Goal: Task Accomplishment & Management: Use online tool/utility

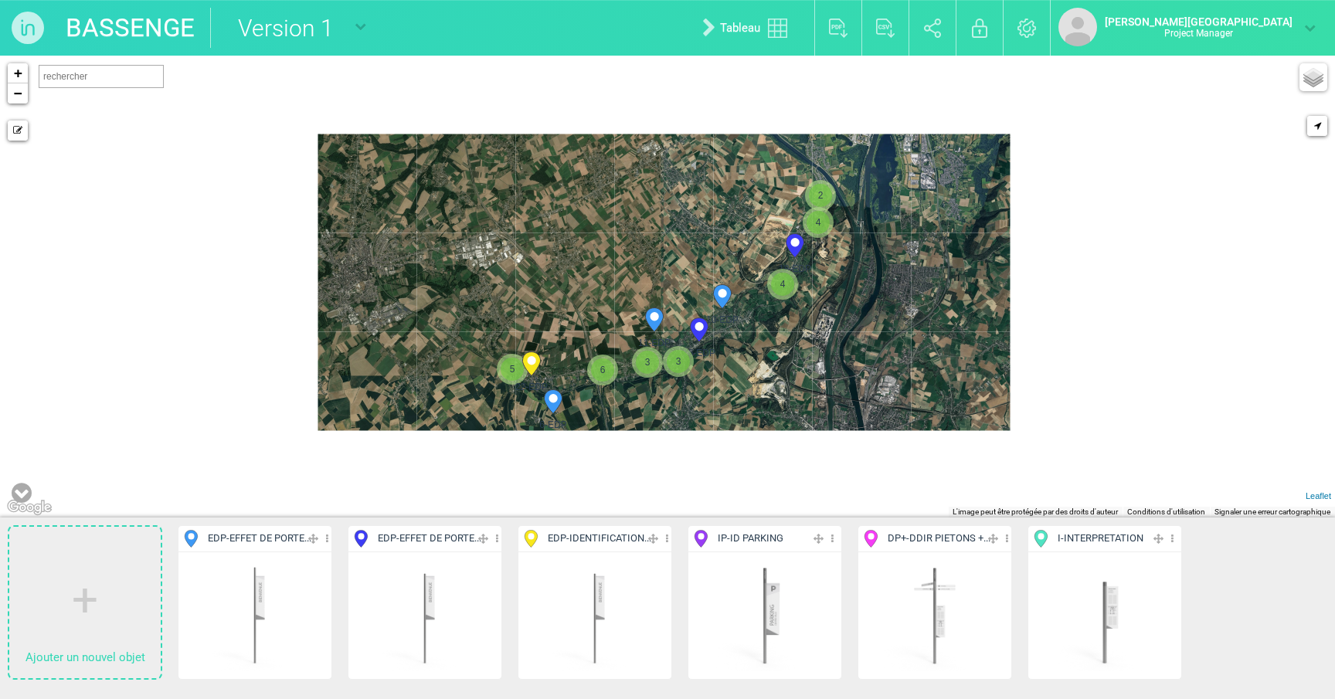
drag, startPoint x: 858, startPoint y: 366, endPoint x: 728, endPoint y: 315, distance: 139.5
click at [728, 315] on div "18-EDP 6-EDP 22-EDP 11-EDP 10-EDP 16-EDP 4 2 4 5 3" at bounding box center [667, 287] width 1335 height 462
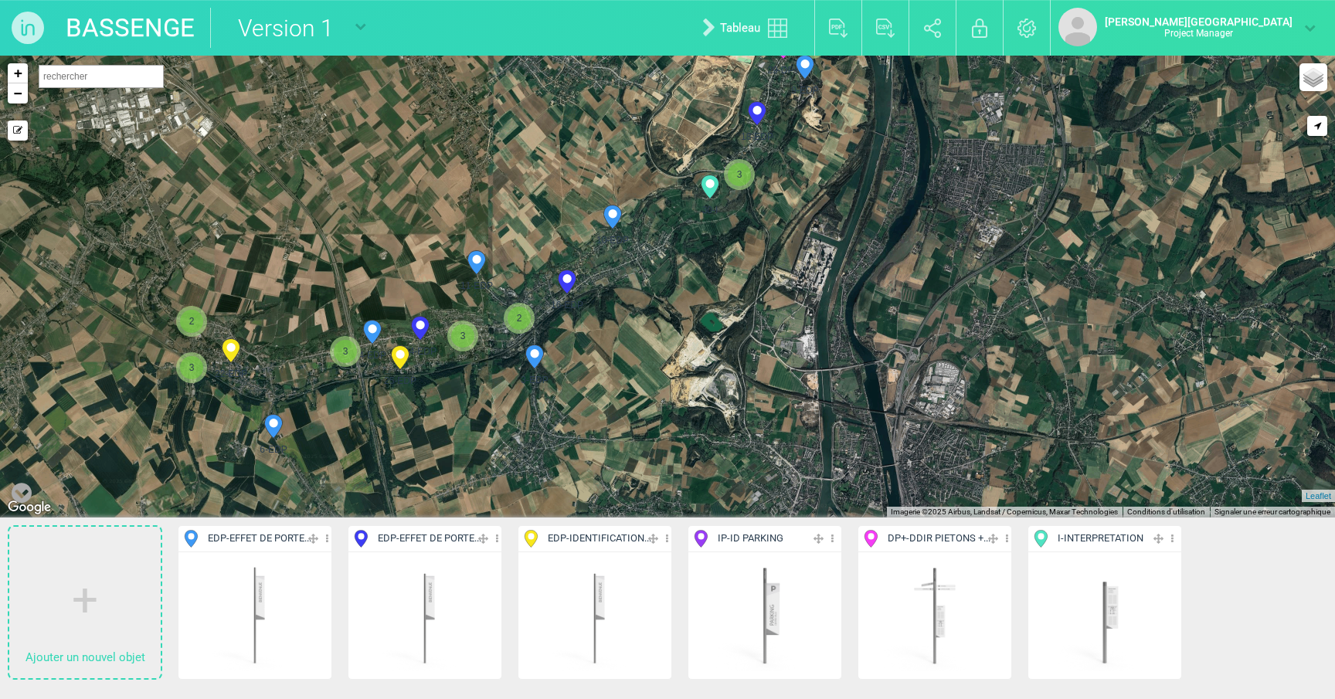
click at [610, 212] on circle at bounding box center [612, 213] width 8 height 8
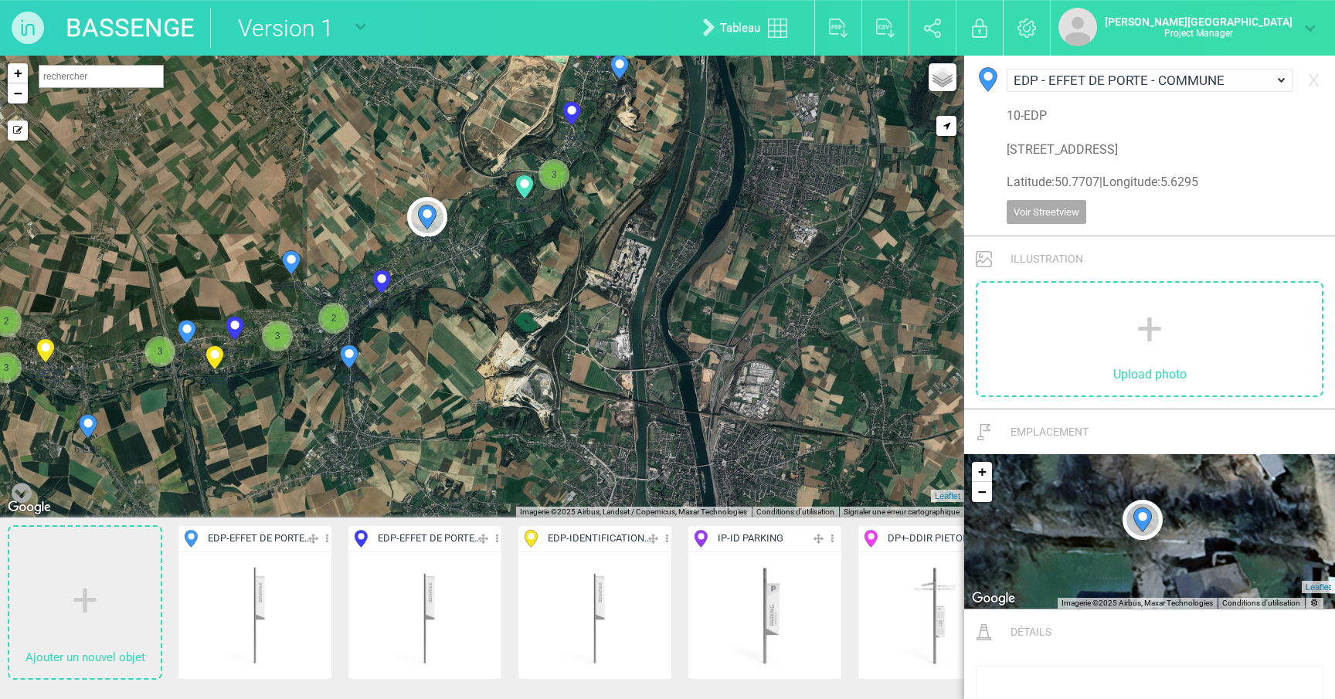
click at [392, 281] on icon at bounding box center [381, 282] width 25 height 25
select select "19244"
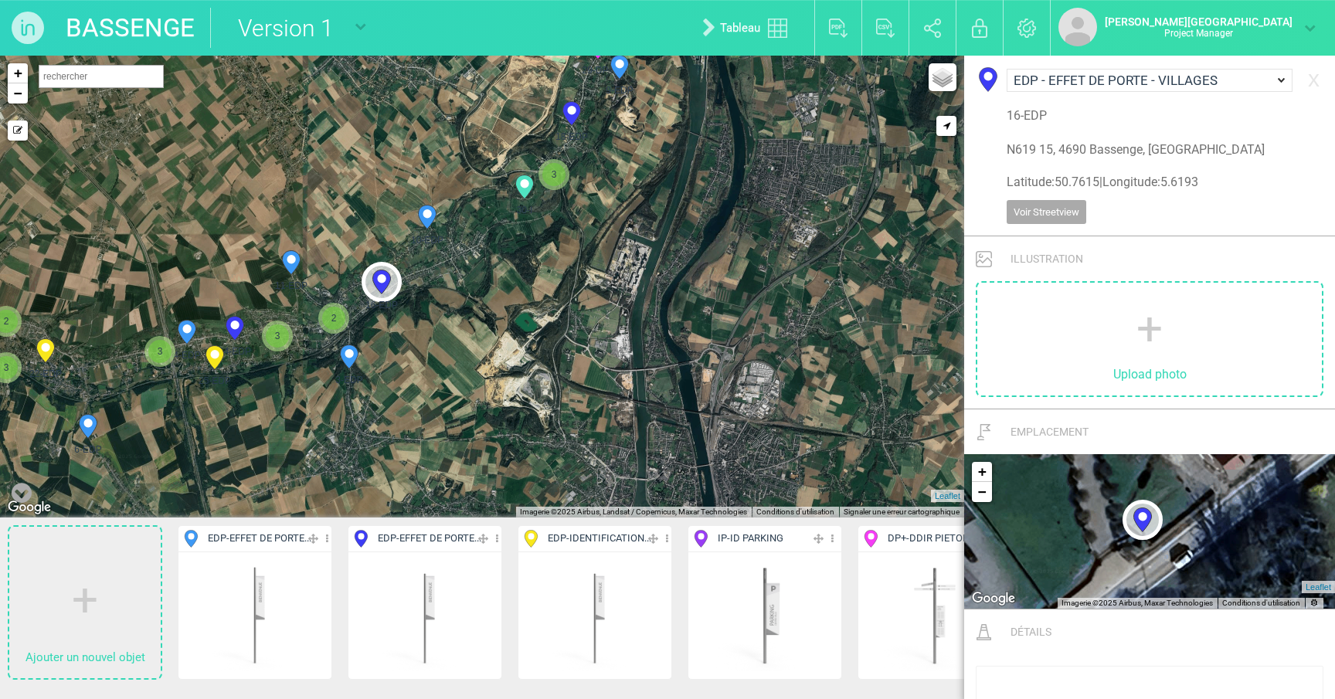
click at [566, 120] on icon at bounding box center [571, 113] width 25 height 25
type input "N619 115, 4690 Bassenge, Belgique"
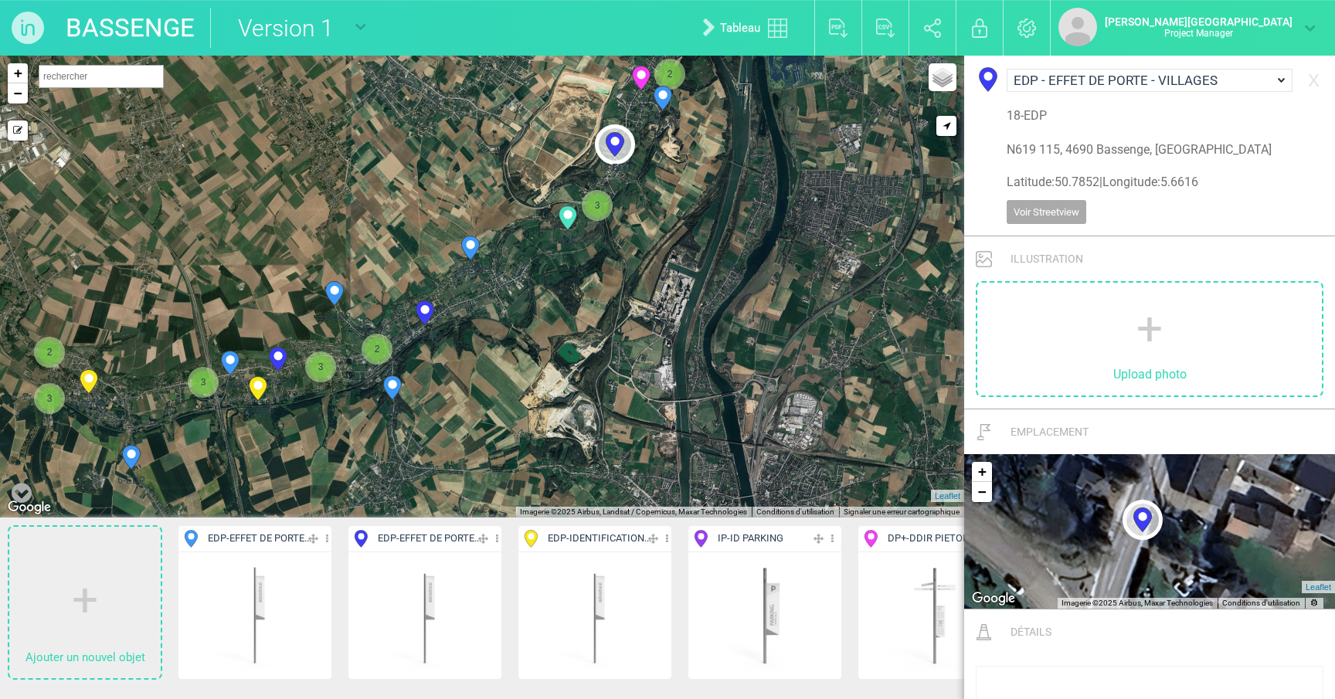
drag, startPoint x: 475, startPoint y: 372, endPoint x: 524, endPoint y: 406, distance: 59.8
click at [524, 406] on div "3-EDP 4-EDP 6-EDP 9-EDP" at bounding box center [482, 287] width 964 height 462
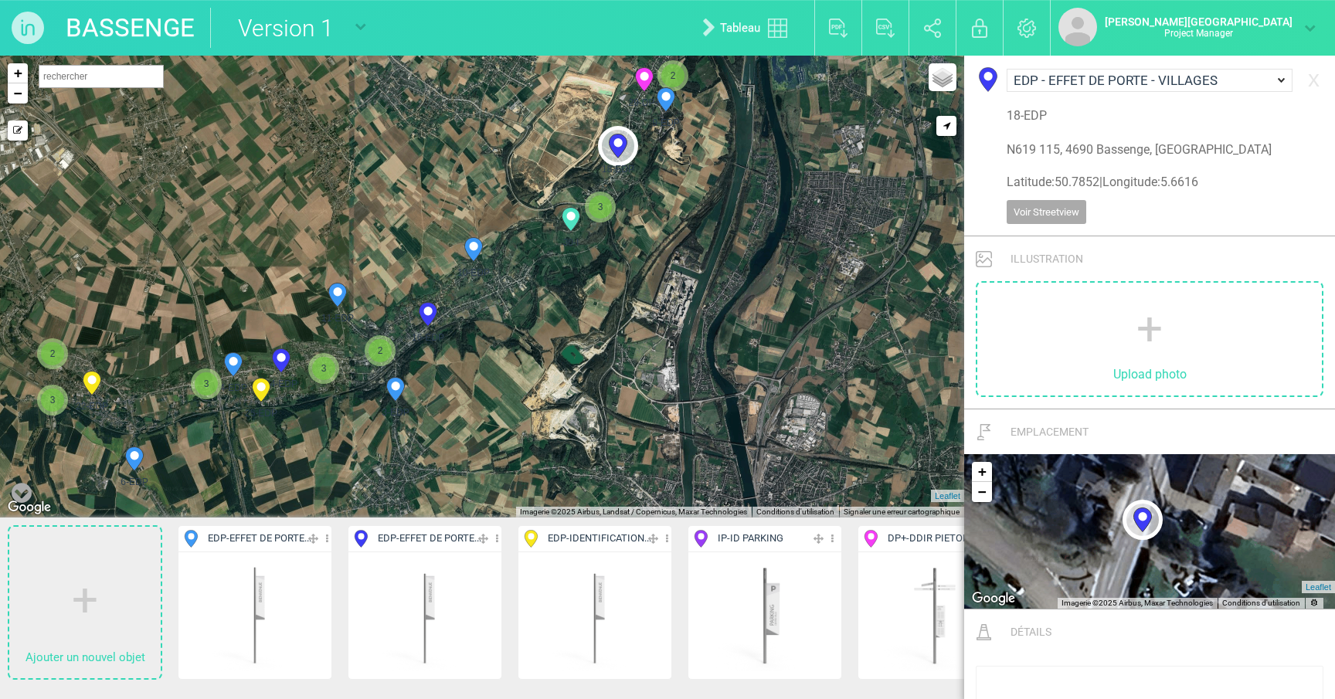
click at [404, 395] on icon at bounding box center [395, 389] width 25 height 25
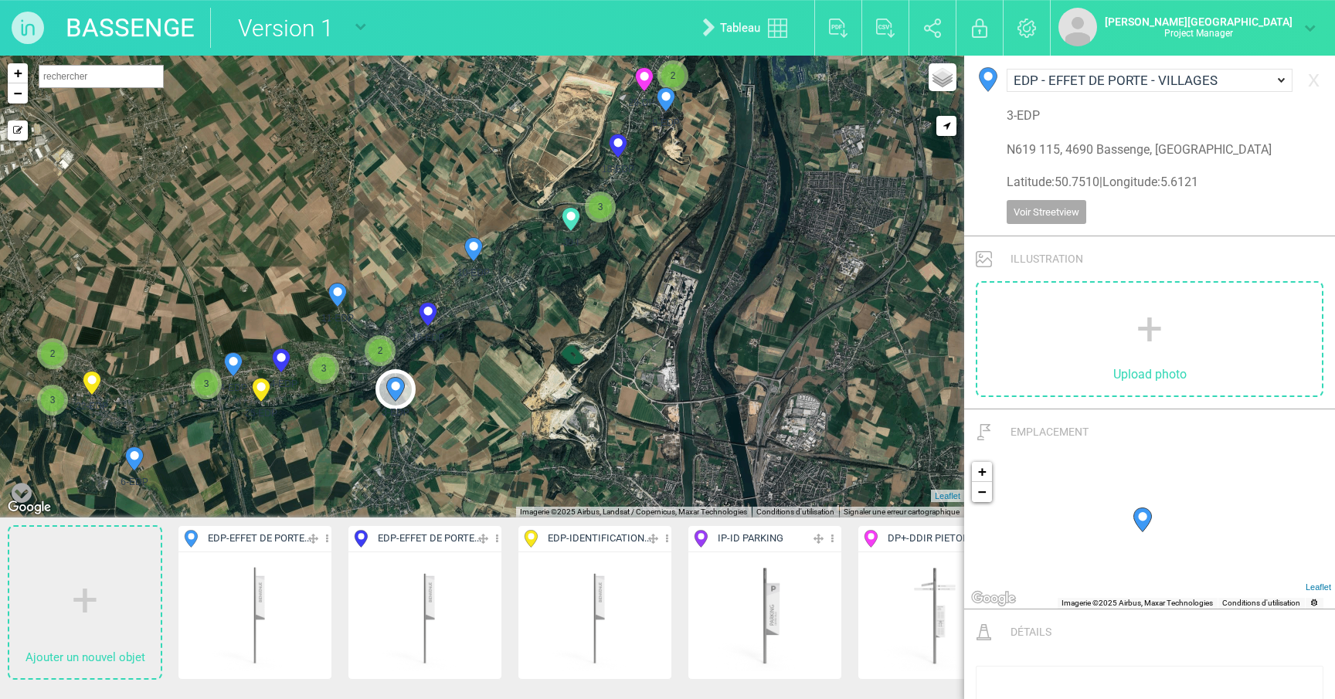
select select "19243"
type input "Rue Neuve 60, 4682 Bassenge, Belgique"
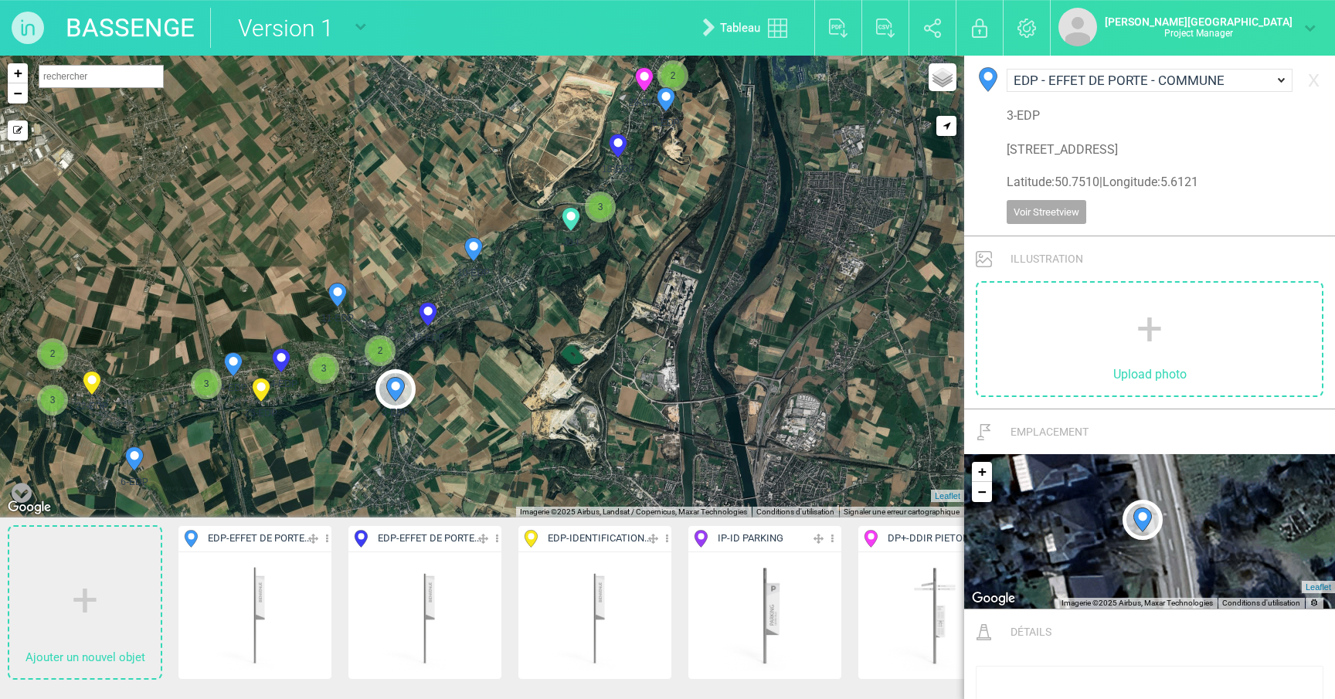
click at [324, 376] on span "3" at bounding box center [323, 368] width 23 height 23
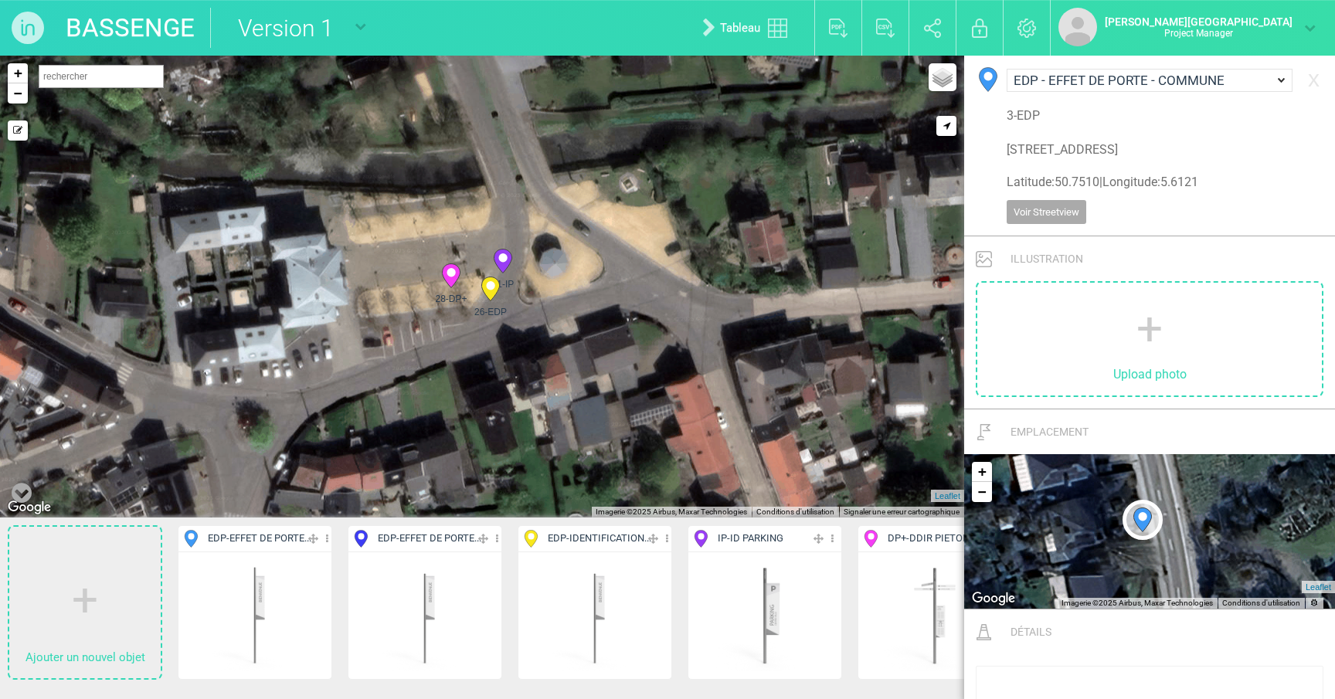
click at [504, 255] on circle at bounding box center [502, 257] width 8 height 8
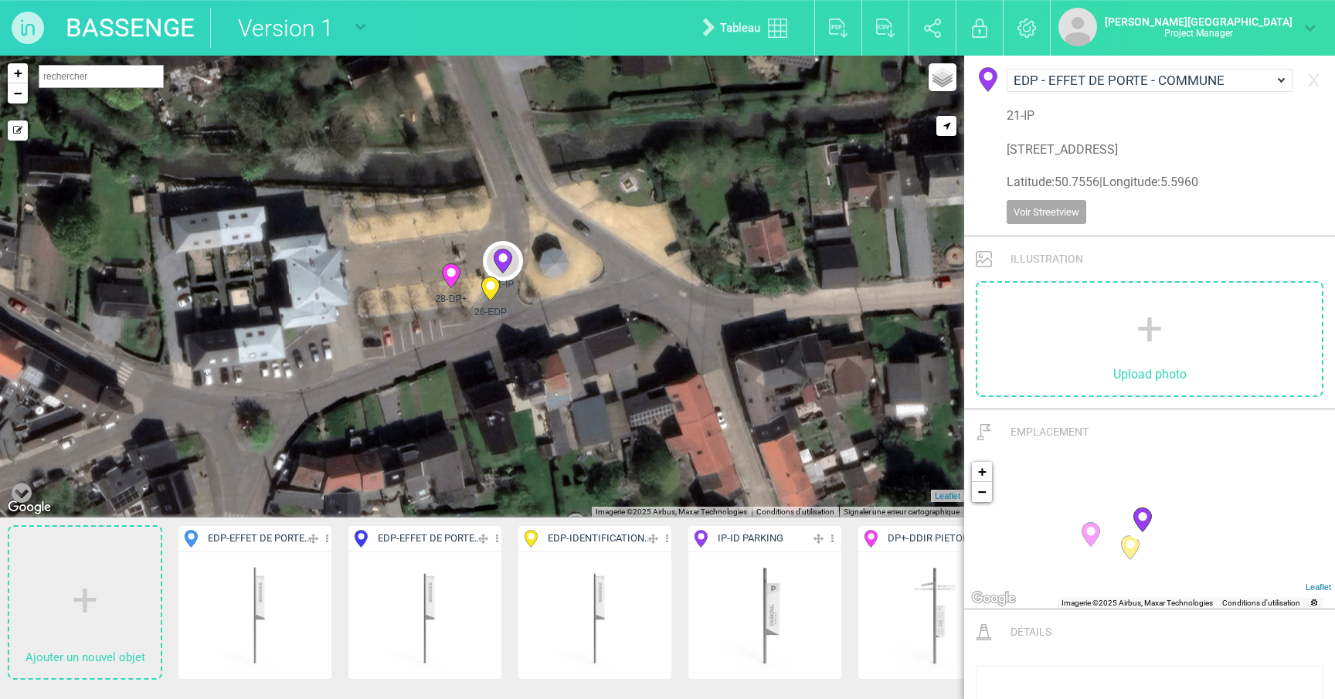
select select "19245"
type input "Pl. Louis Piron 2A, 4690 Bassenge, Belgique"
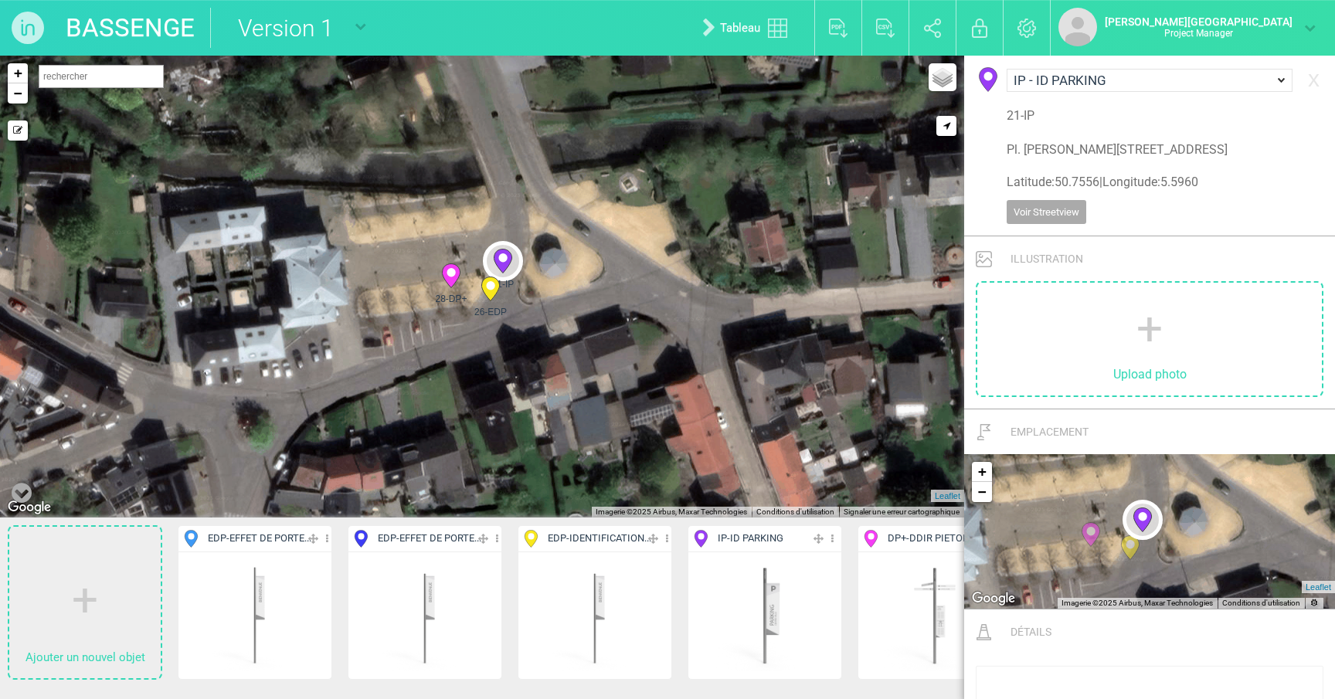
click at [494, 301] on div "26-EDP" at bounding box center [491, 293] width 40 height 40
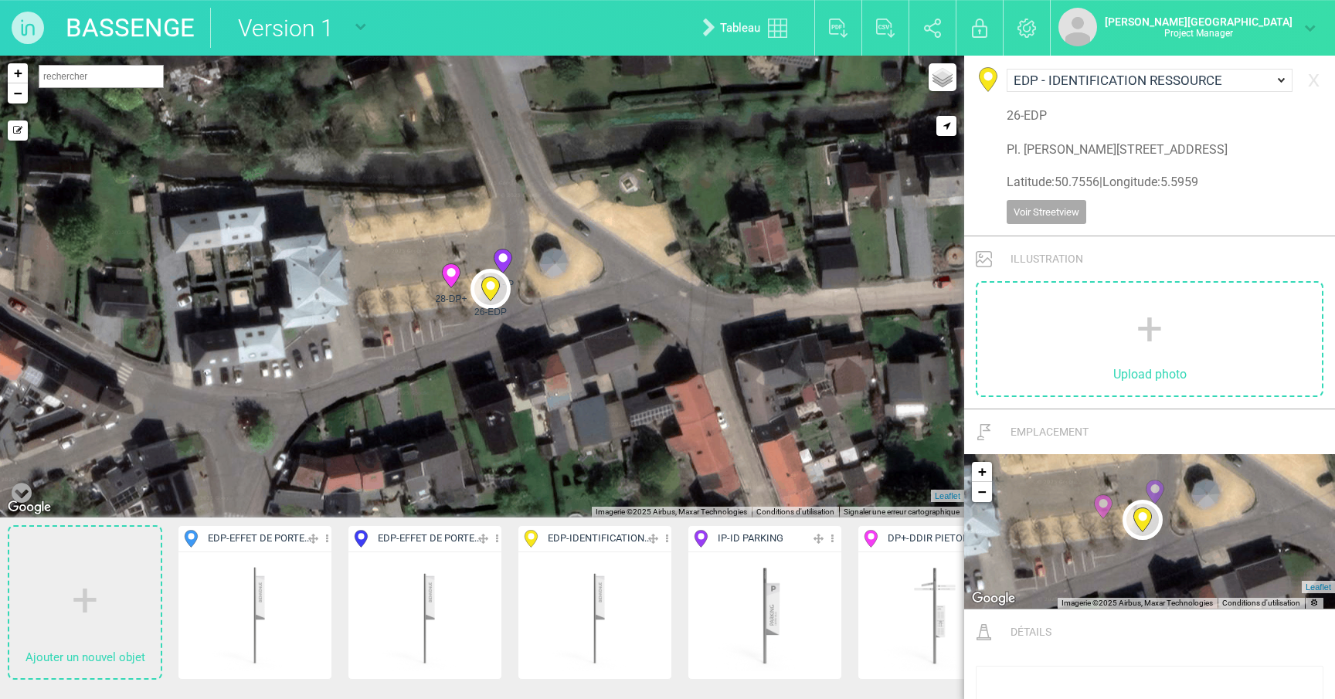
click at [450, 268] on icon at bounding box center [451, 276] width 18 height 24
select select "19246"
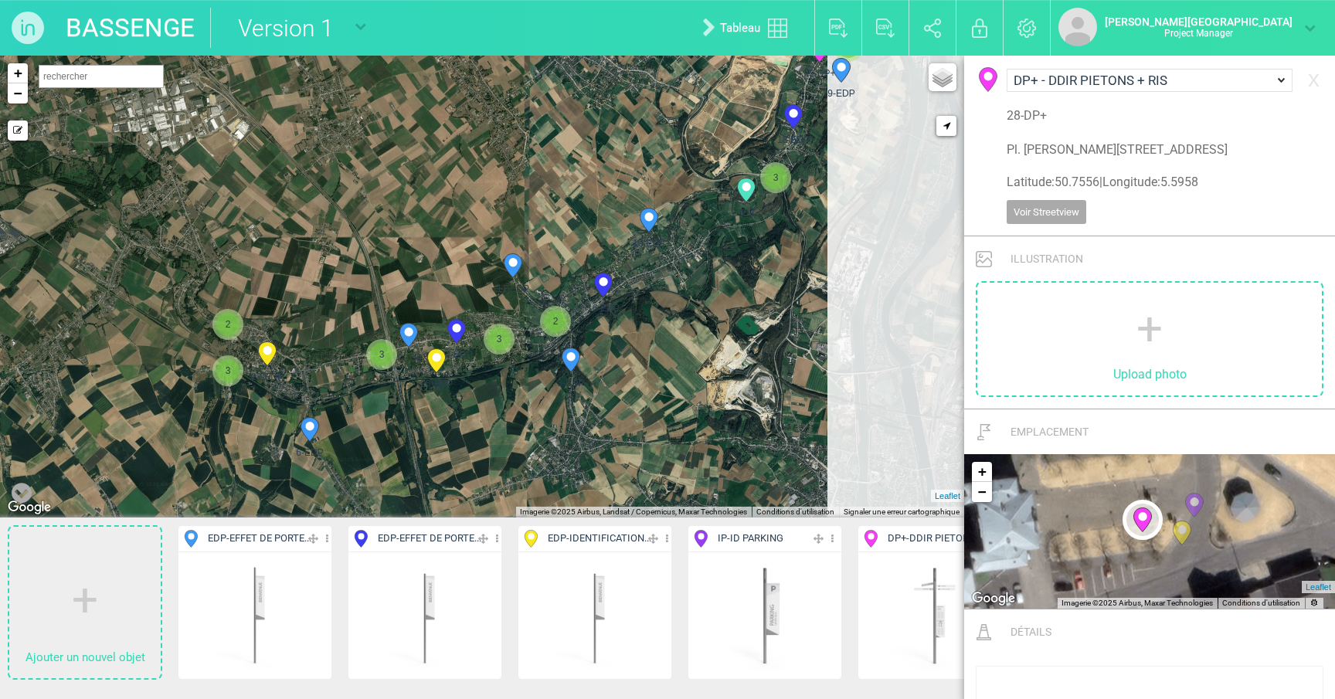
drag, startPoint x: 708, startPoint y: 353, endPoint x: 628, endPoint y: 365, distance: 80.5
click at [628, 365] on div "14-EDP 30-I 6-EDP 22-EDP" at bounding box center [482, 287] width 964 height 462
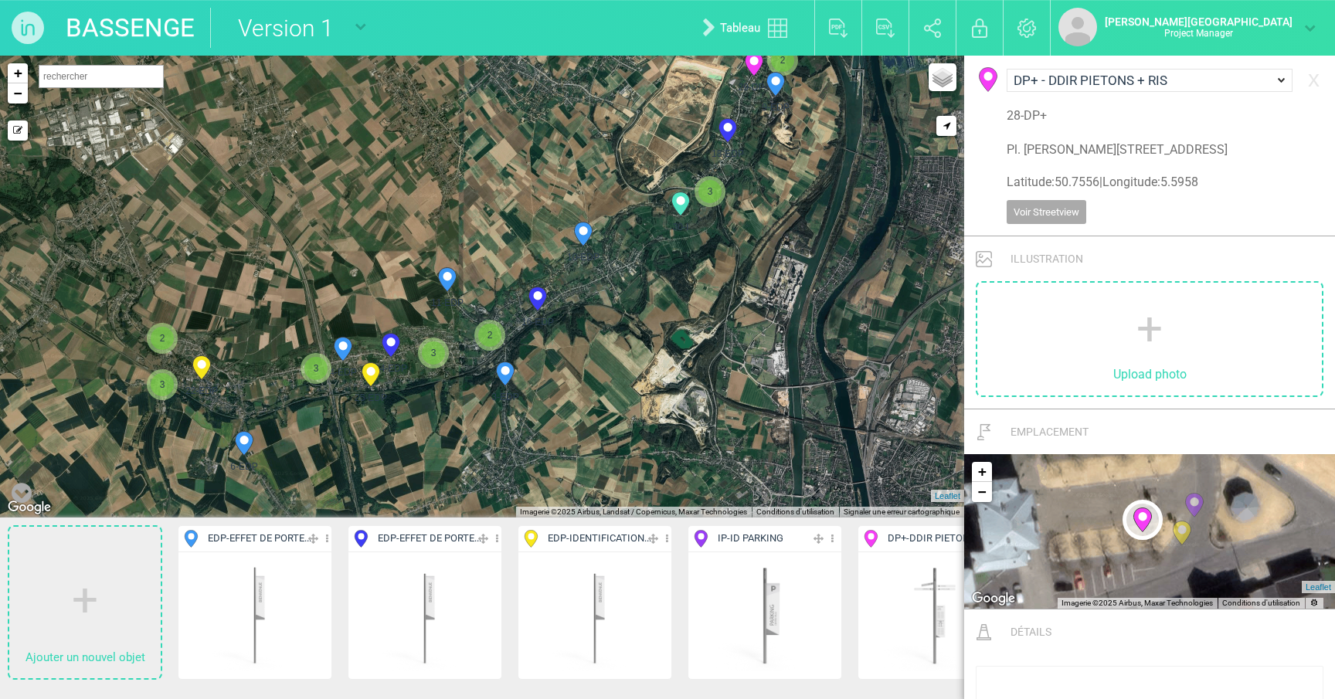
drag, startPoint x: 746, startPoint y: 285, endPoint x: 736, endPoint y: 325, distance: 40.7
click at [736, 325] on div "14-EDP 30-I 6-EDP 22-EDP" at bounding box center [482, 287] width 964 height 462
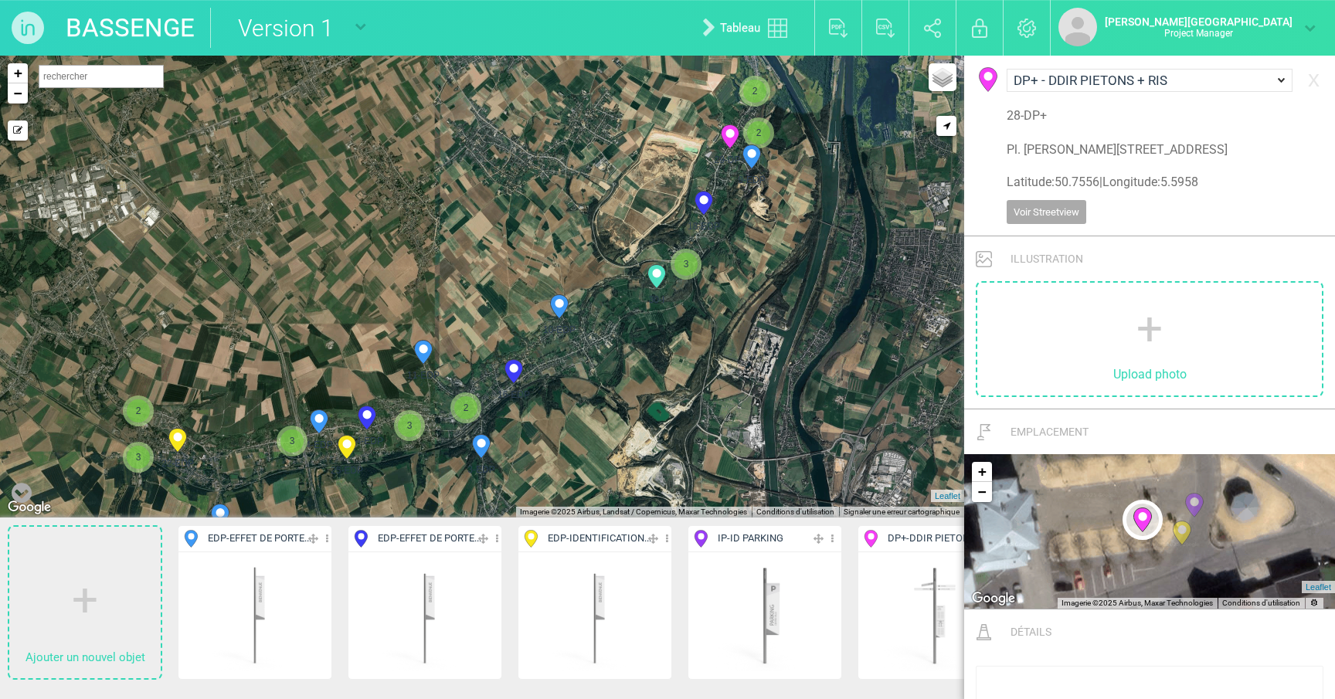
click at [810, 287] on div "14-EDP 30-I 6-EDP 22-EDP" at bounding box center [482, 287] width 964 height 462
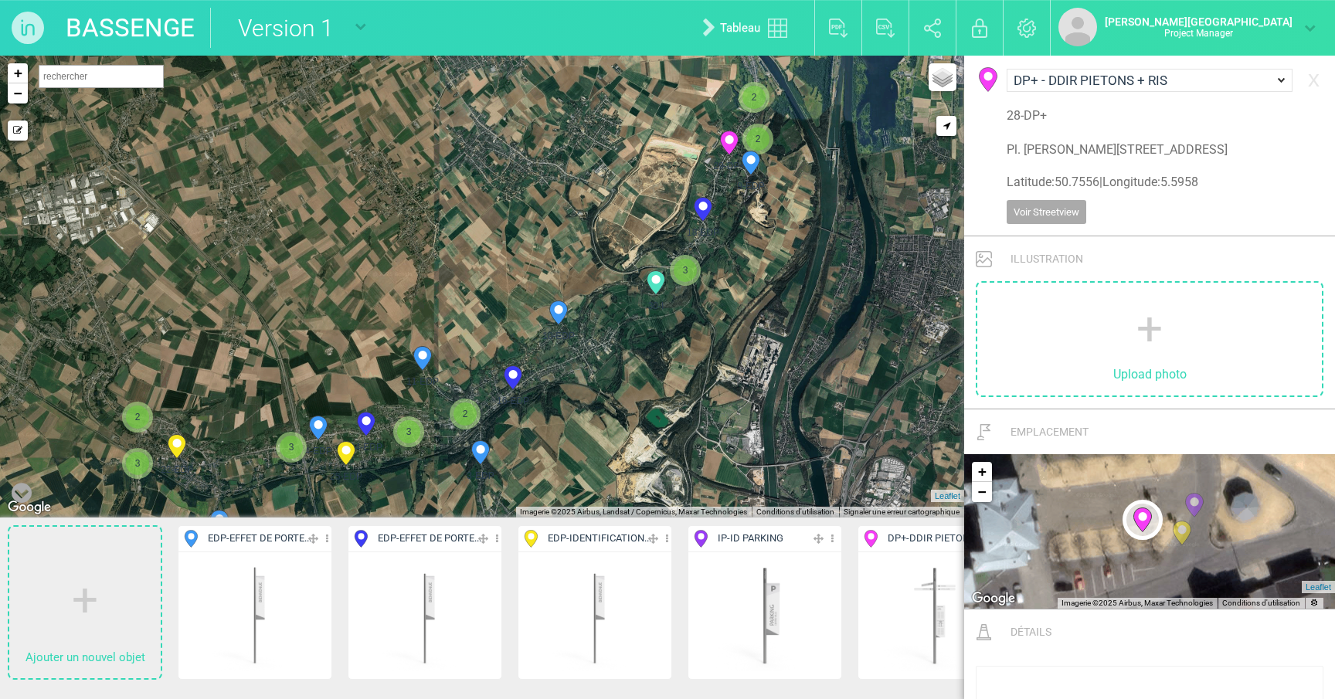
click at [793, 31] on link "Tableau" at bounding box center [749, 27] width 116 height 49
select select "19246"
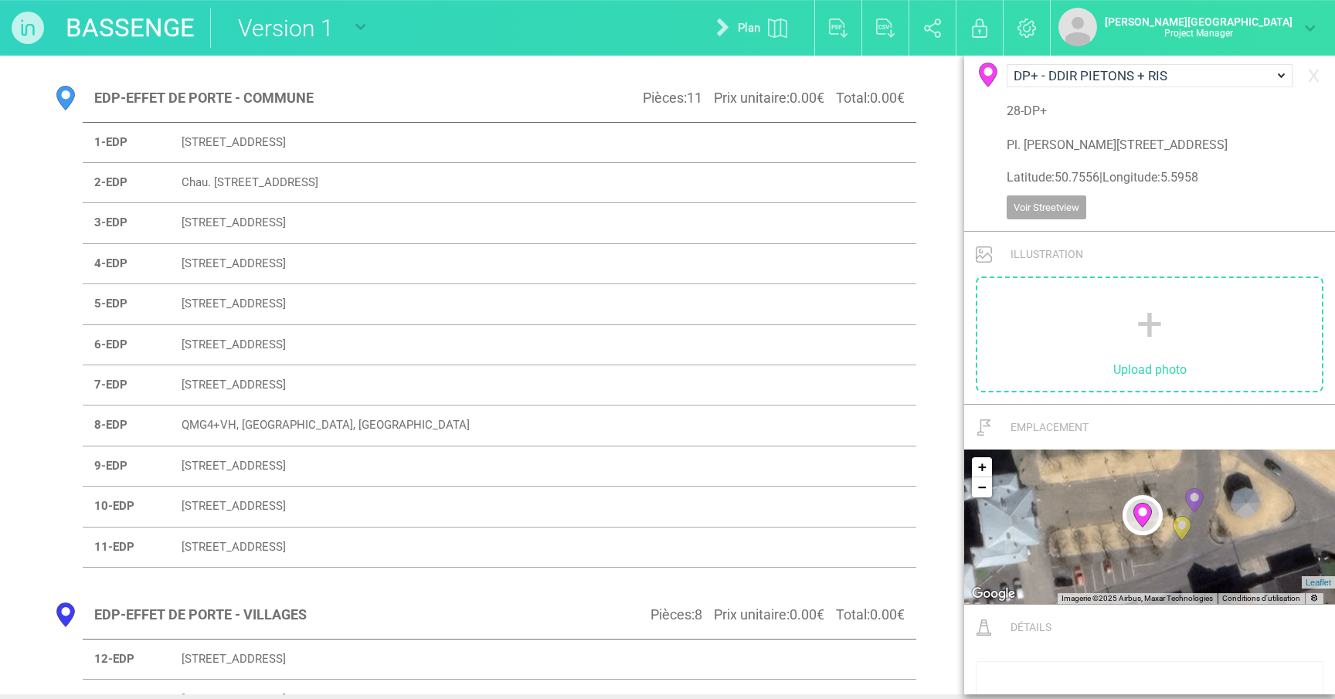
click at [33, 32] on img at bounding box center [28, 28] width 56 height 56
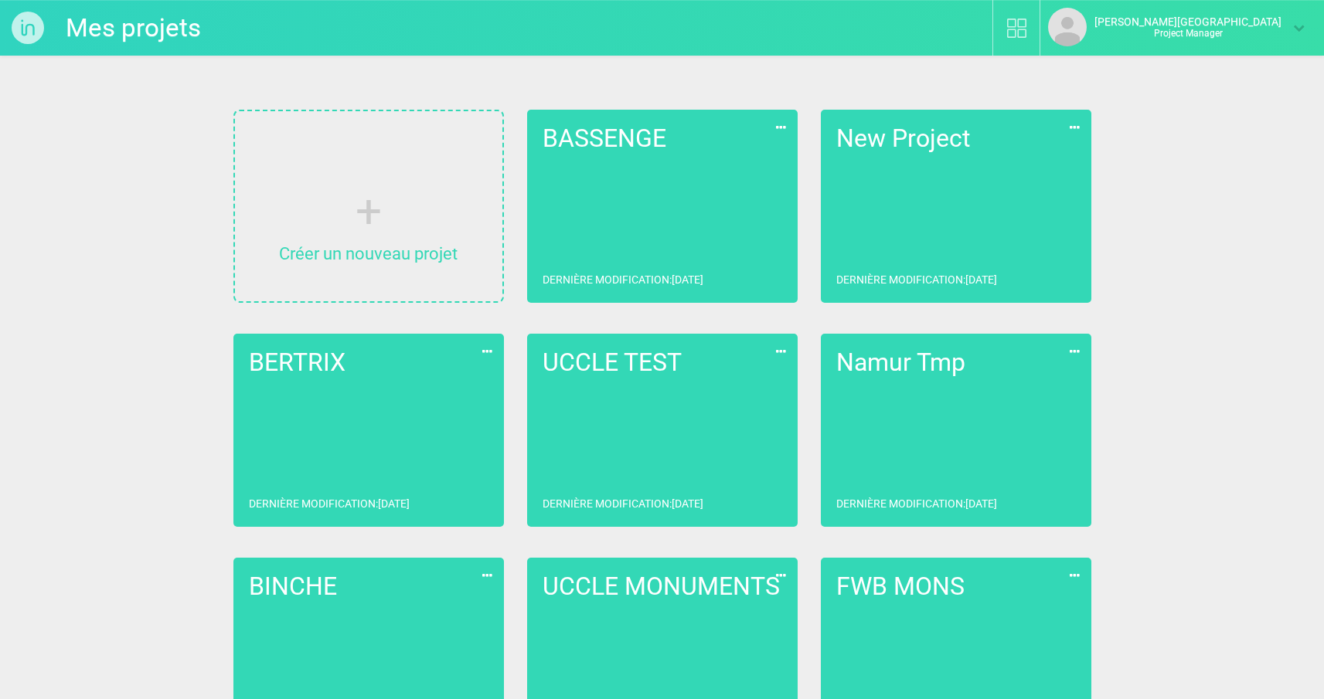
click at [1218, 40] on link "Valérian Larose - QUIDAM Project Manager" at bounding box center [1176, 27] width 257 height 39
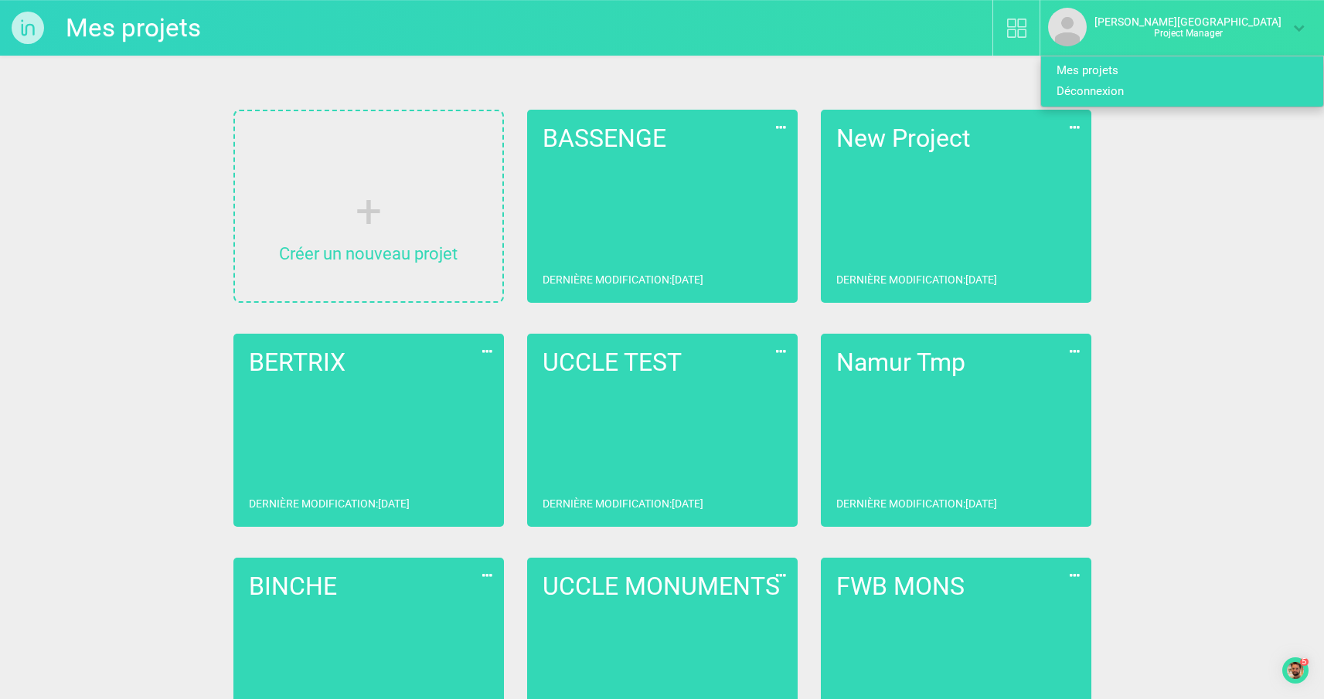
click at [1152, 99] on link "Déconnexion" at bounding box center [1176, 91] width 270 height 21
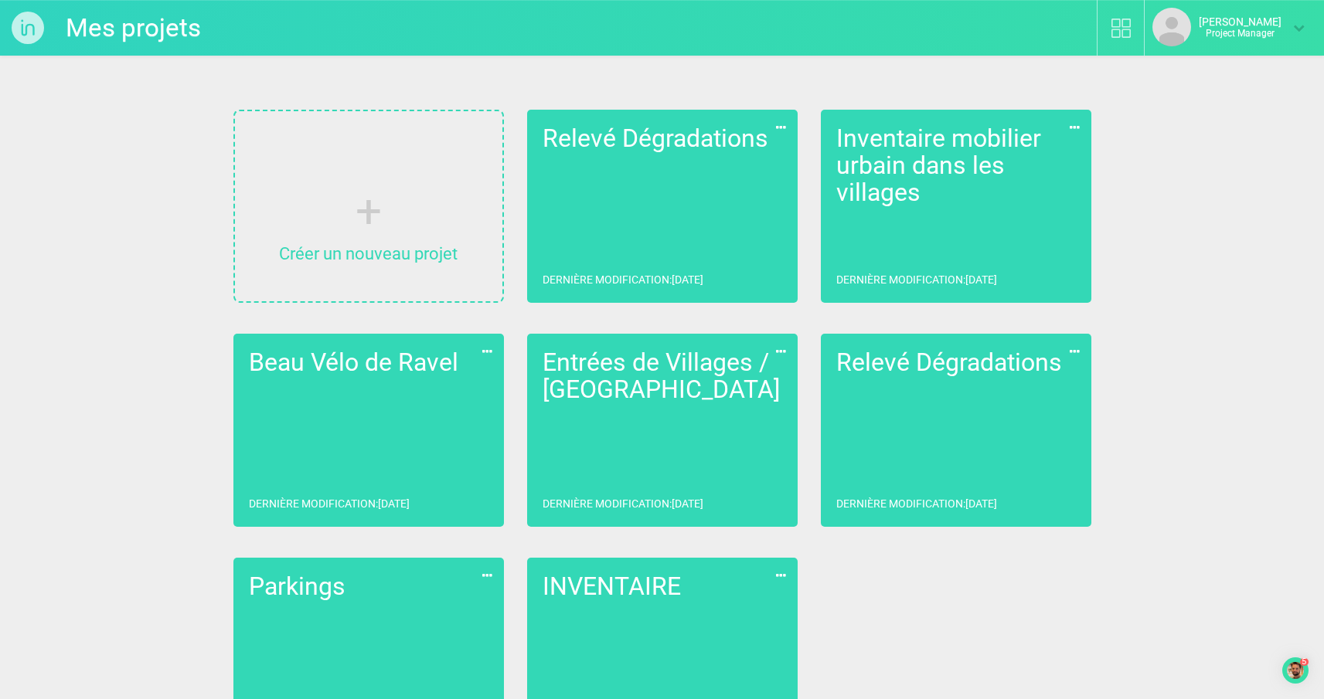
click at [645, 227] on link "Relevé Dégradations Dernière modification : [DATE]" at bounding box center [662, 206] width 270 height 193
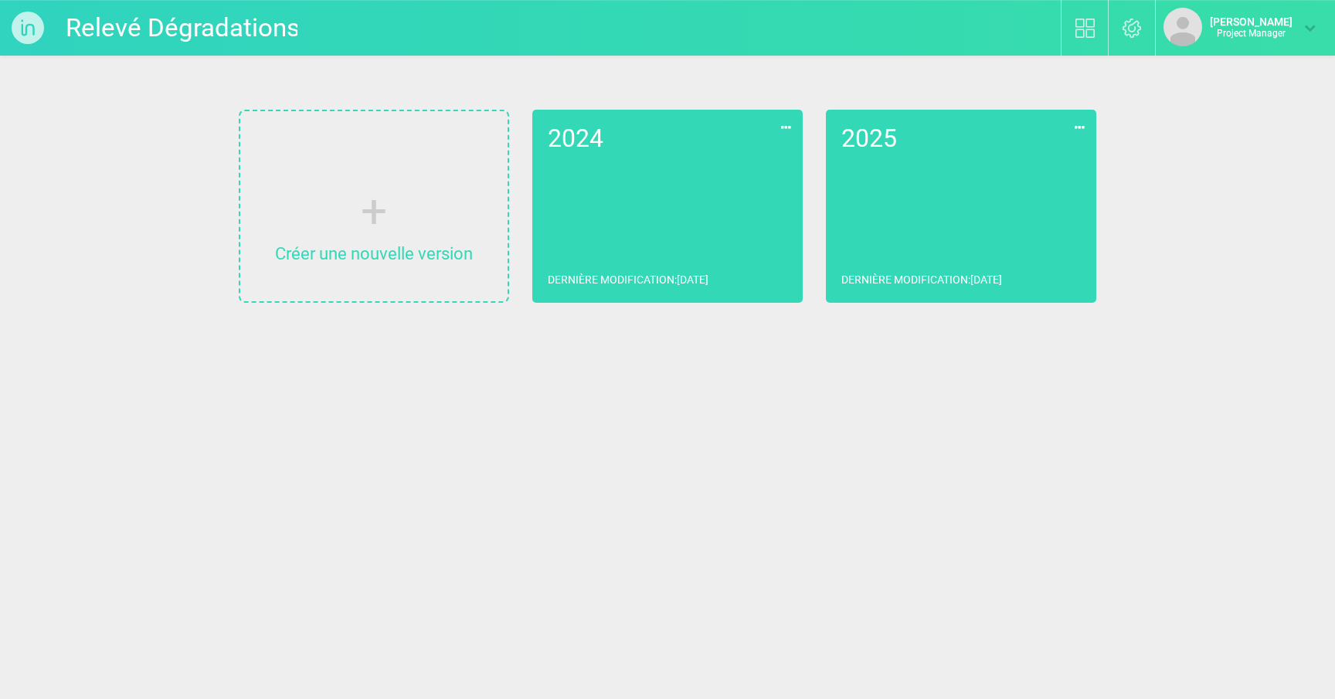
click at [940, 216] on link "2025 Dernière modification : [DATE]" at bounding box center [961, 206] width 270 height 193
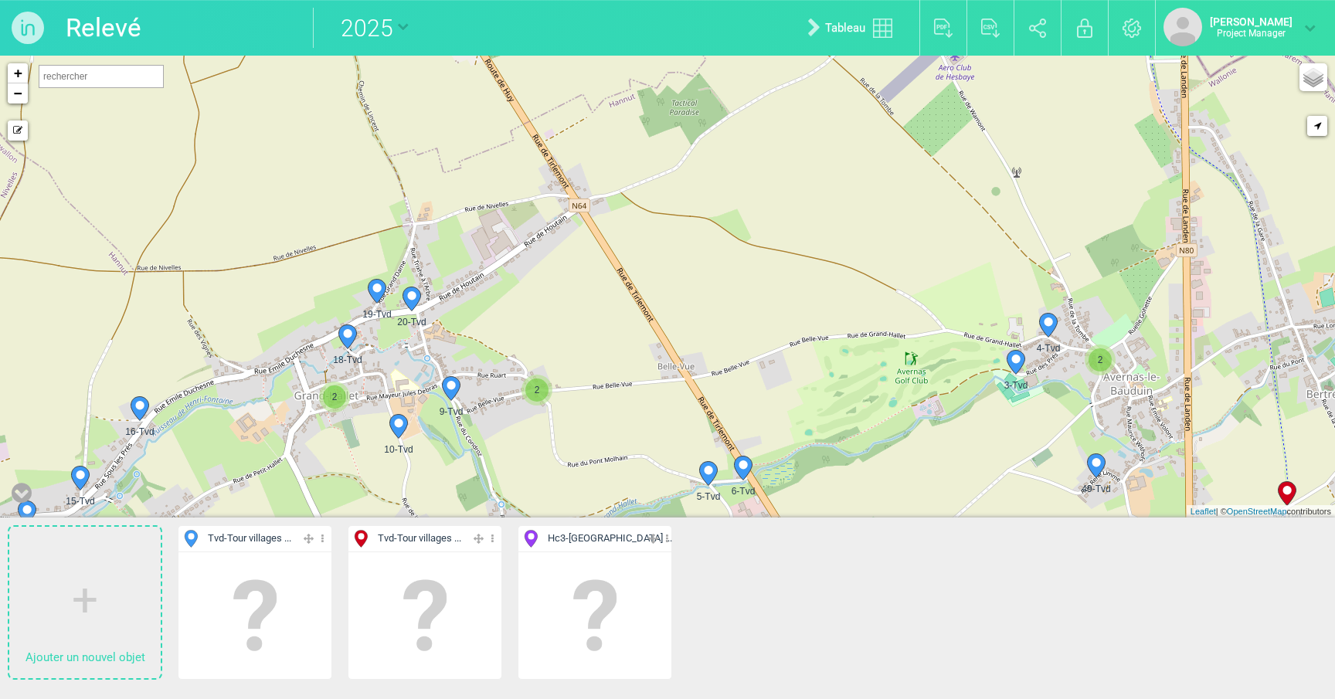
click at [540, 392] on span "2" at bounding box center [536, 390] width 23 height 23
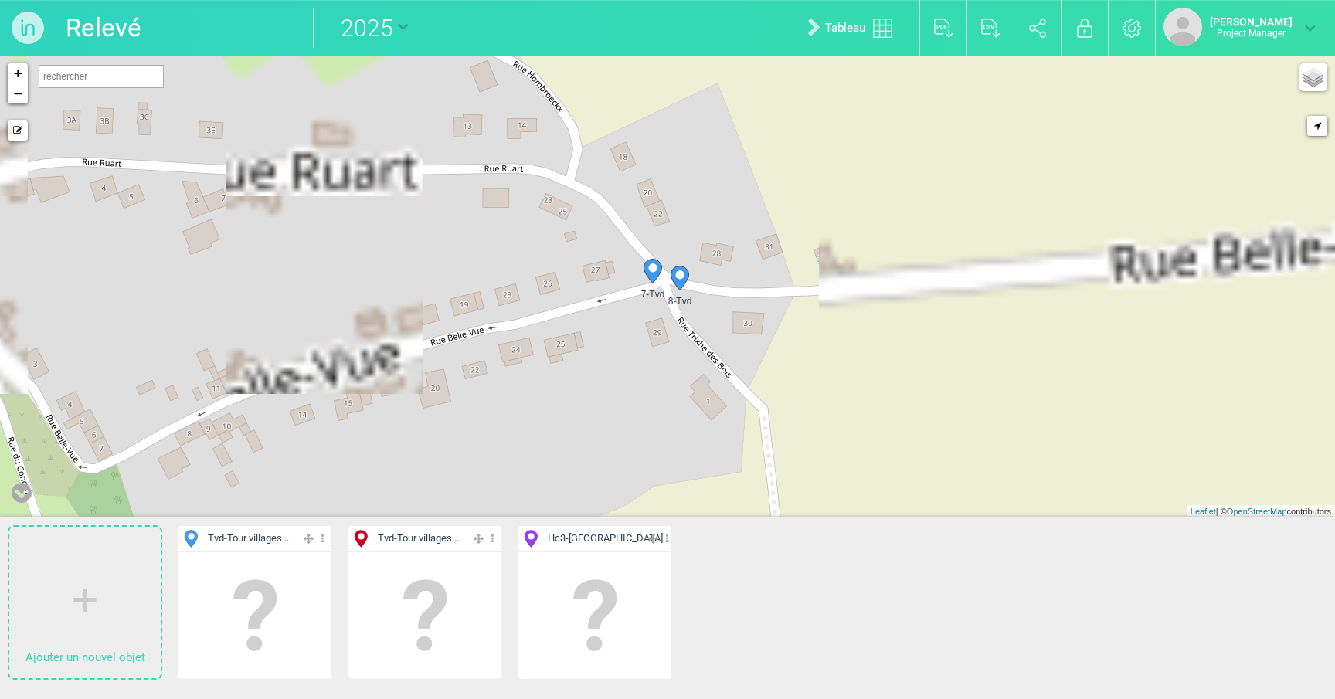
click at [678, 275] on circle at bounding box center [679, 274] width 8 height 8
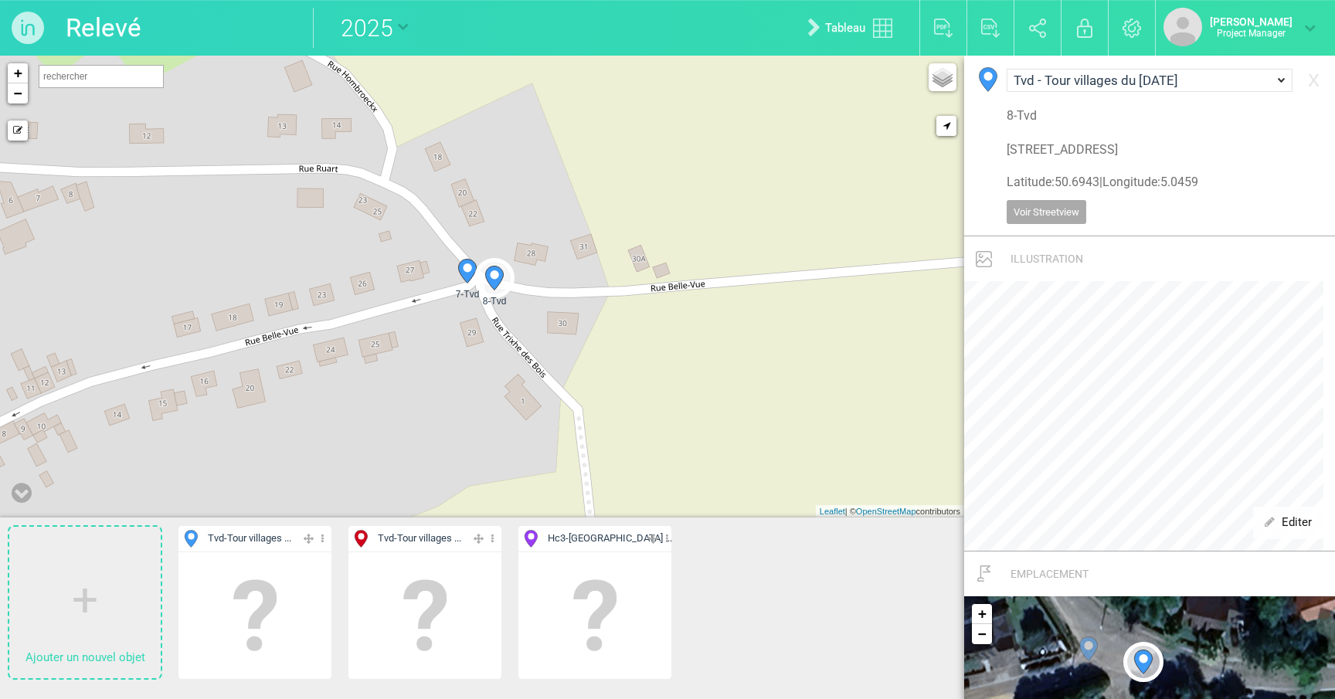
click at [469, 271] on circle at bounding box center [467, 267] width 8 height 8
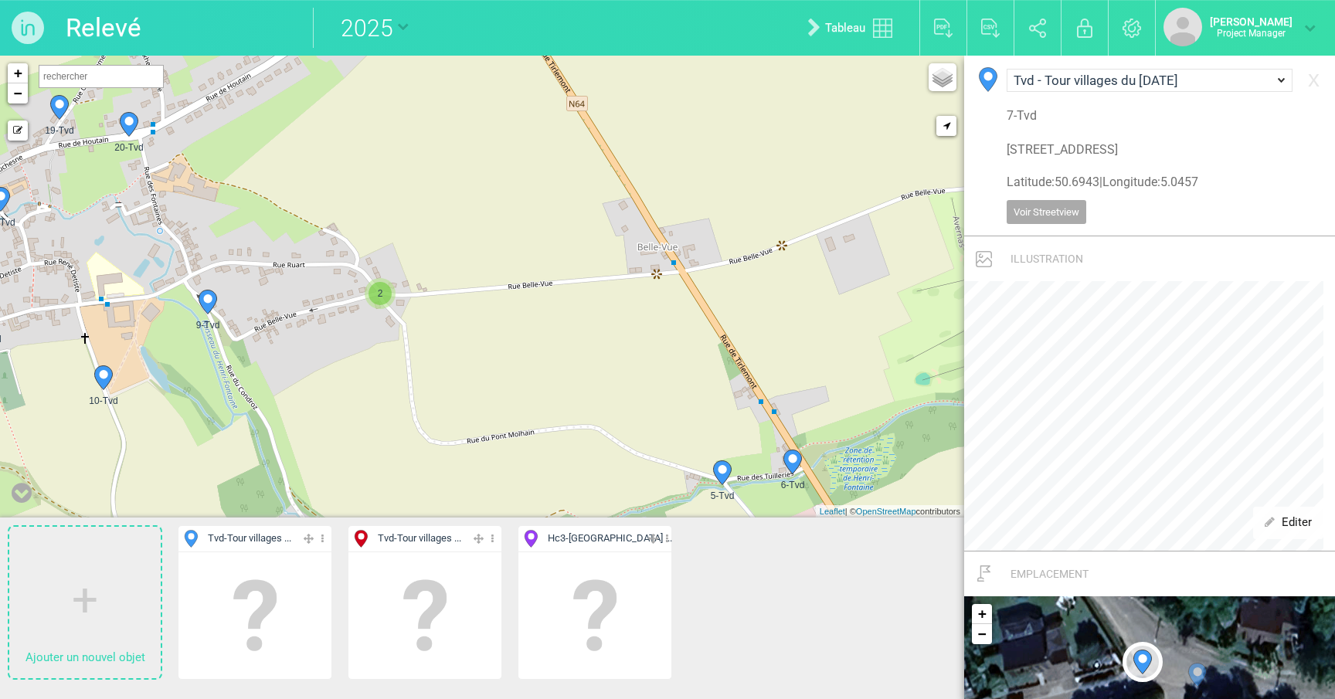
click at [213, 302] on icon at bounding box center [208, 303] width 18 height 24
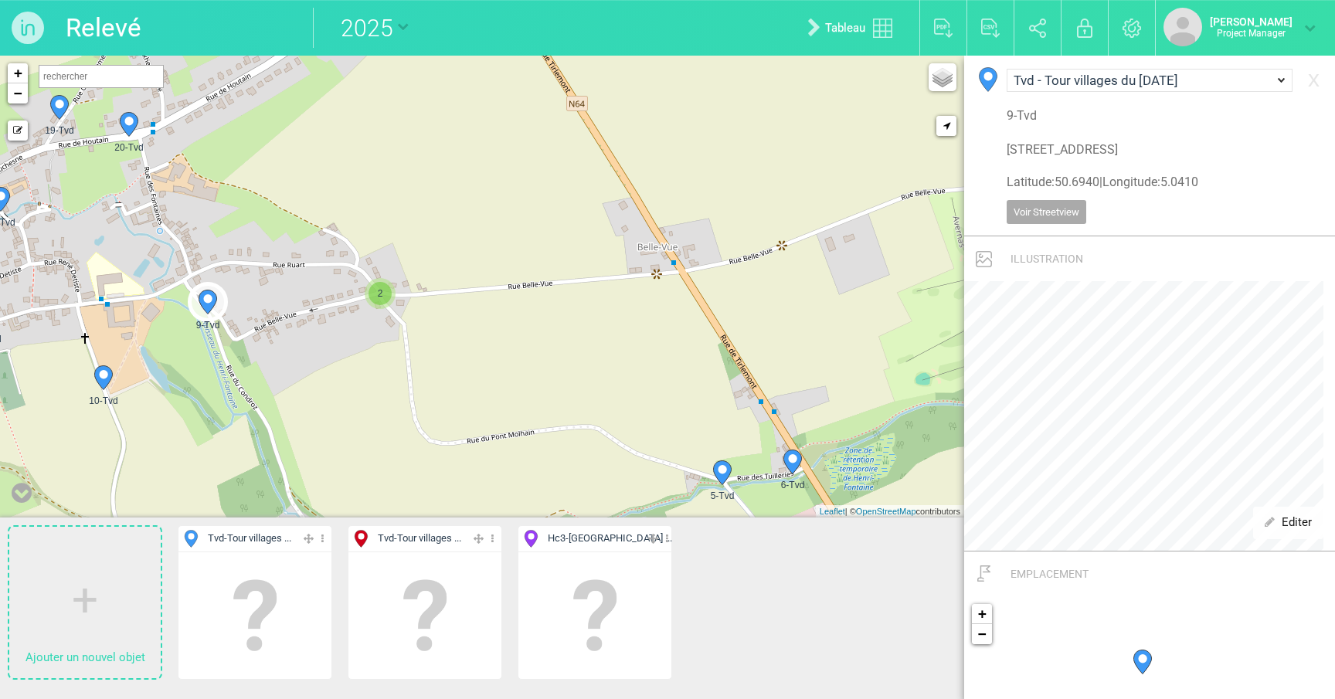
type input "[STREET_ADDRESS]"
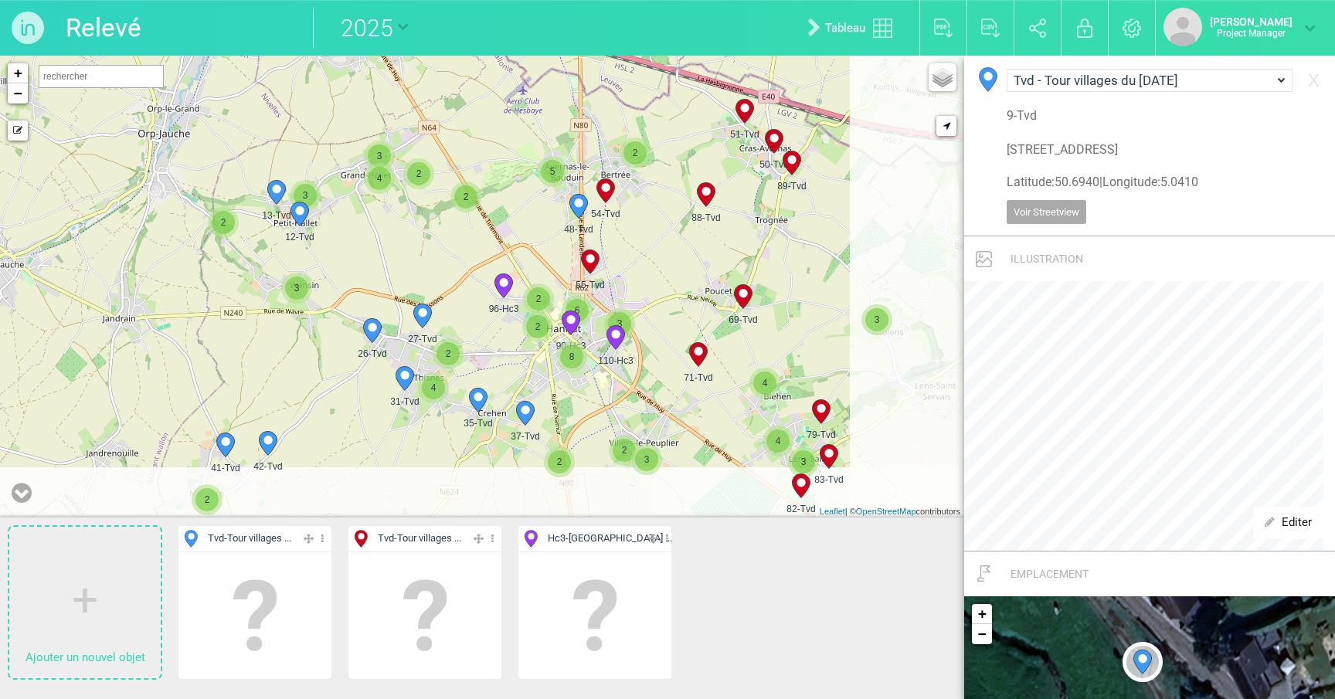
drag, startPoint x: 634, startPoint y: 185, endPoint x: 482, endPoint y: 107, distance: 170.4
click at [482, 107] on div "12-Tvd 13-Tvd 48-Tvd 54-Tvd 2 2 2 2 2 3 3 4 4 2 3 2 2 4 2 3 3 2 2 8 6 3 3 4 2 2…" at bounding box center [482, 287] width 964 height 462
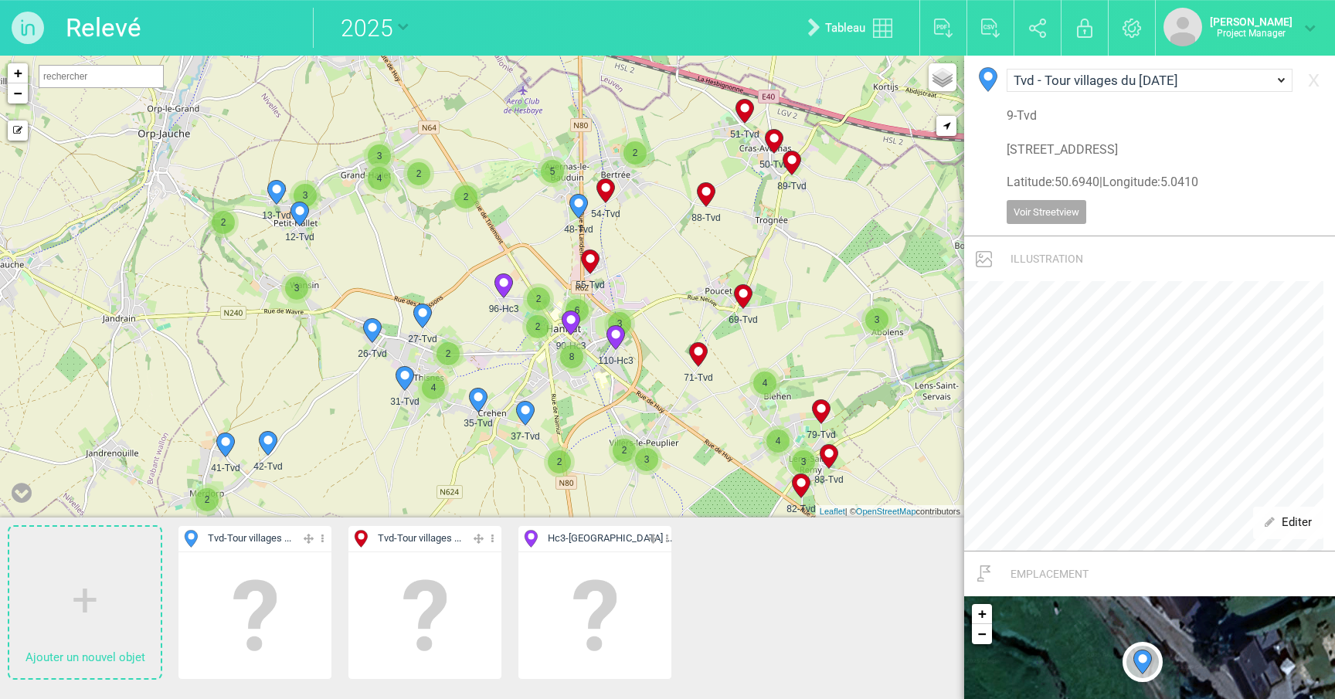
click at [709, 196] on icon at bounding box center [706, 195] width 18 height 24
select select "19112"
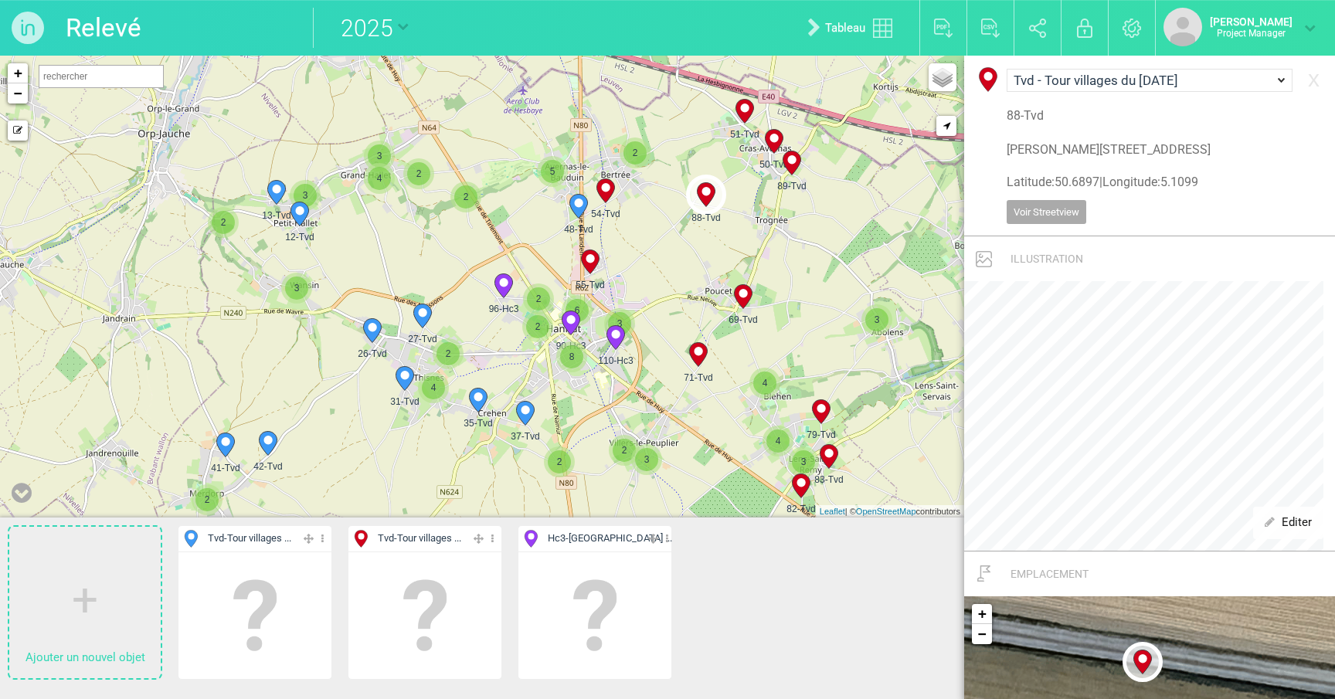
click at [742, 287] on icon at bounding box center [743, 297] width 18 height 24
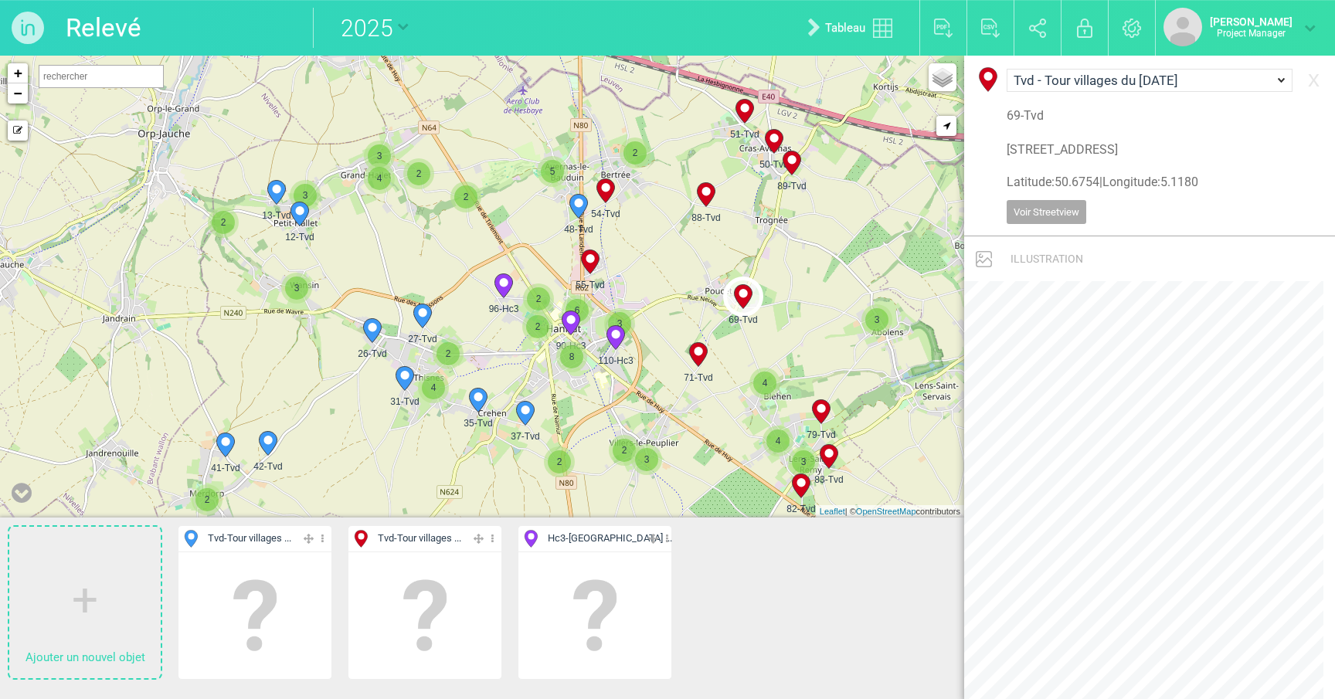
click at [700, 357] on icon at bounding box center [698, 355] width 18 height 24
type input "[GEOGRAPHIC_DATA], [GEOGRAPHIC_DATA], [GEOGRAPHIC_DATA]"
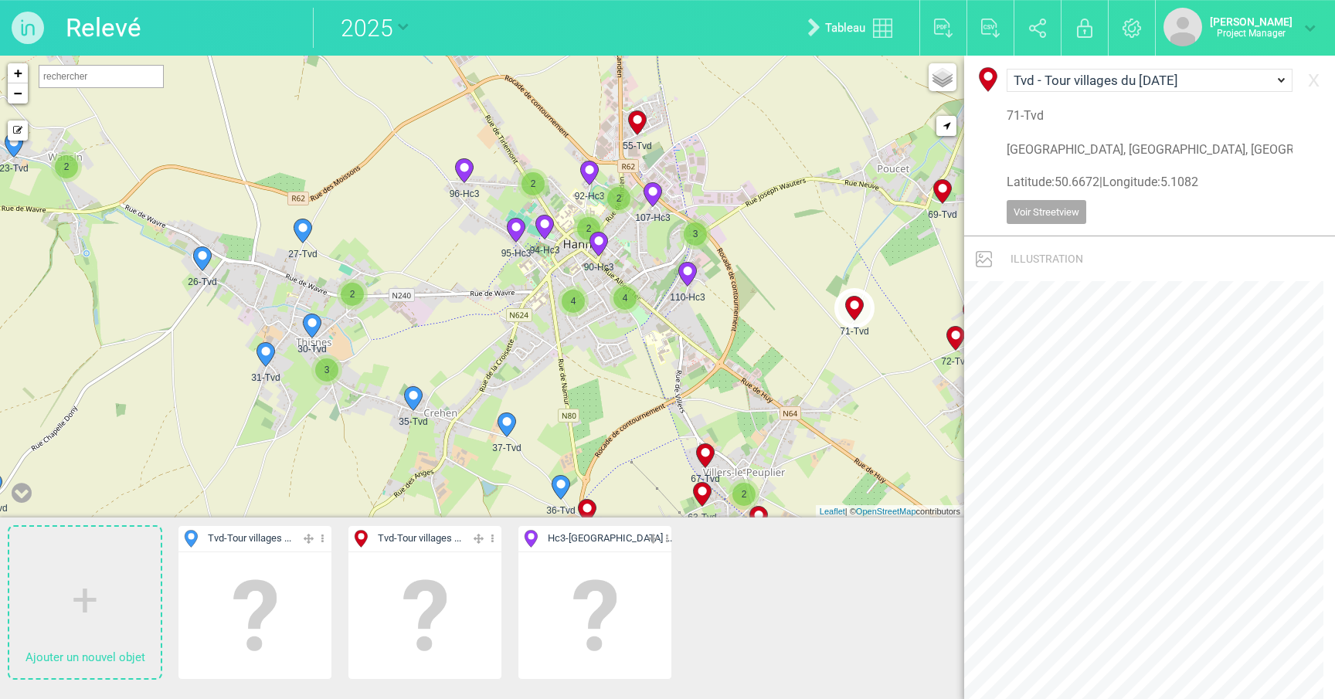
click at [603, 244] on icon at bounding box center [599, 245] width 18 height 24
select select "19125"
click at [579, 302] on span "4" at bounding box center [573, 301] width 23 height 23
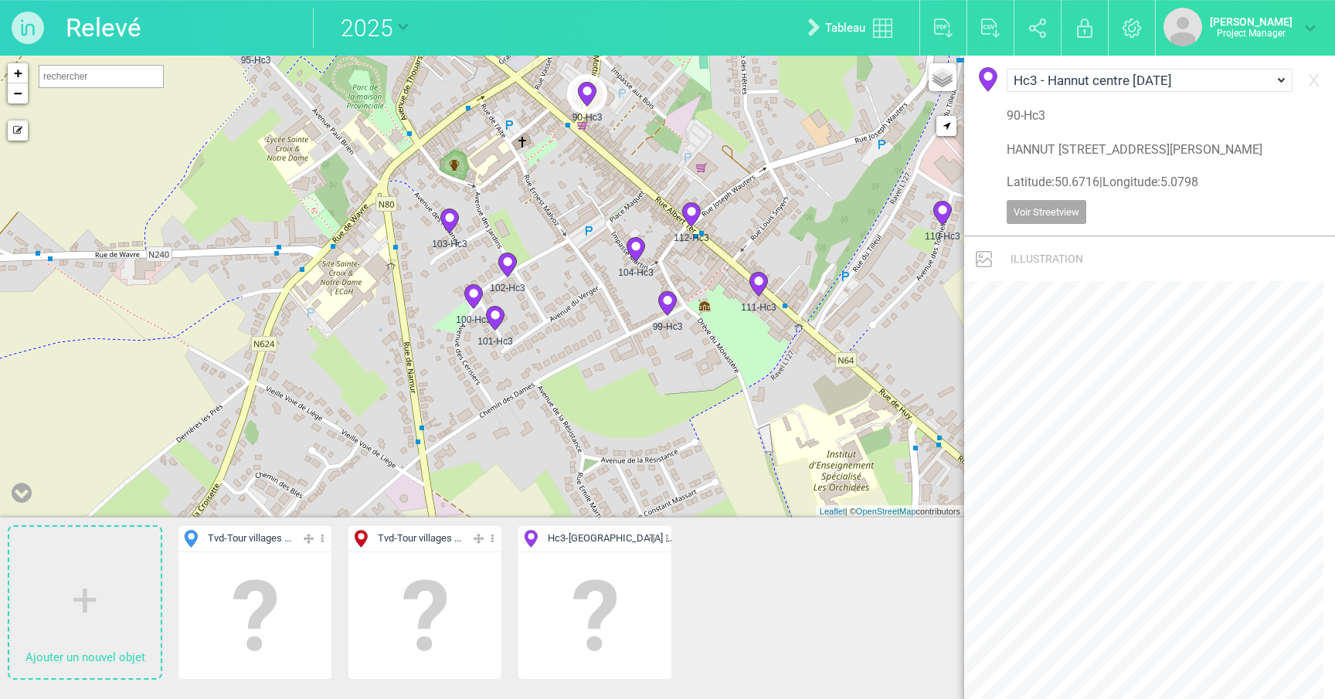
click at [502, 261] on icon at bounding box center [507, 265] width 18 height 24
click at [451, 228] on icon at bounding box center [449, 221] width 18 height 24
type input "Av. [STREET_ADDRESS]"
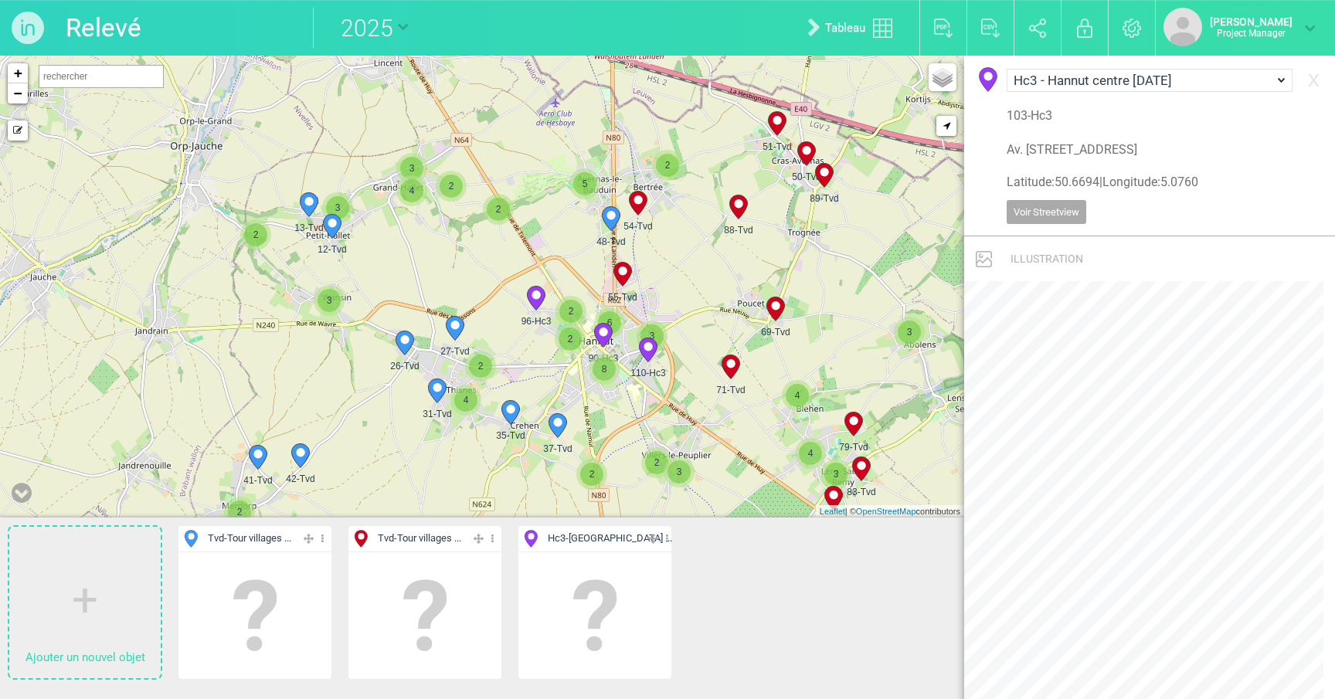
click at [503, 418] on icon at bounding box center [510, 412] width 25 height 25
select select "19111"
drag, startPoint x: 451, startPoint y: 262, endPoint x: 399, endPoint y: 221, distance: 66.0
click at [399, 221] on div "2 2 12-Tvd 13-Tvd 3 4 3 2 3 26-Tvd 27-Tvd 2 31-Tvd" at bounding box center [482, 287] width 964 height 462
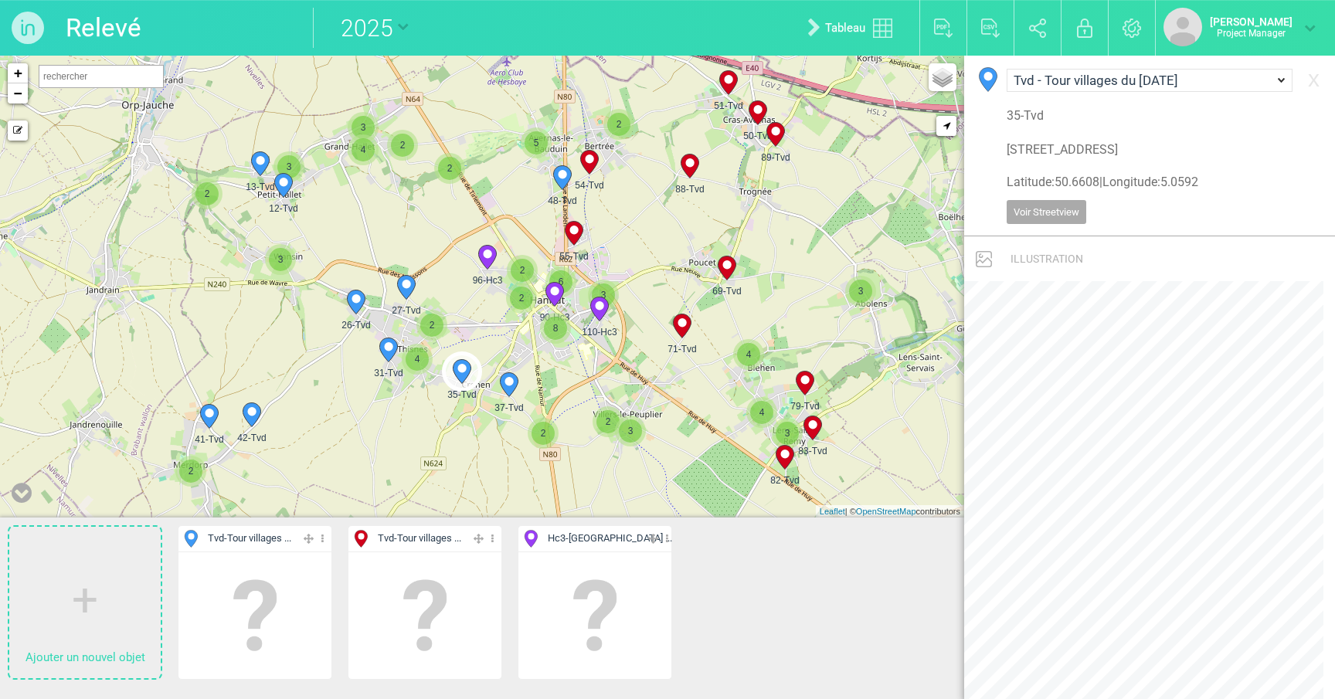
click at [454, 162] on span "2" at bounding box center [449, 168] width 23 height 23
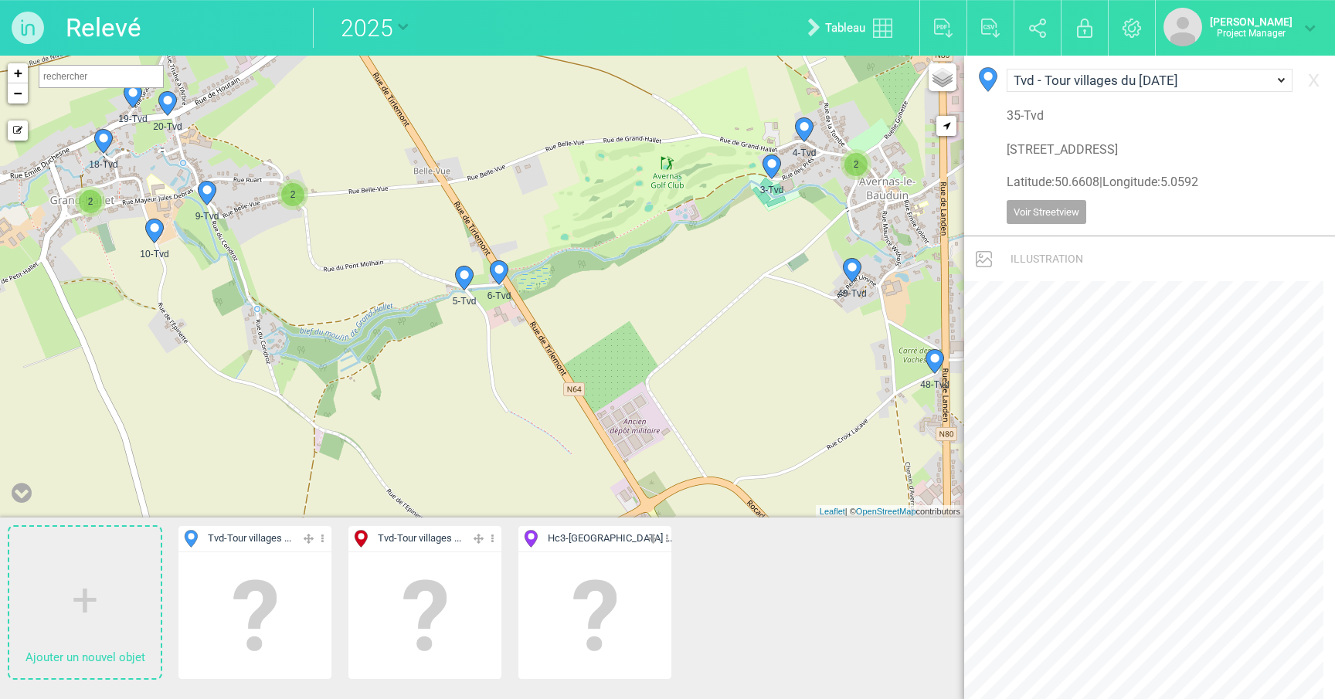
click at [501, 274] on circle at bounding box center [498, 269] width 8 height 8
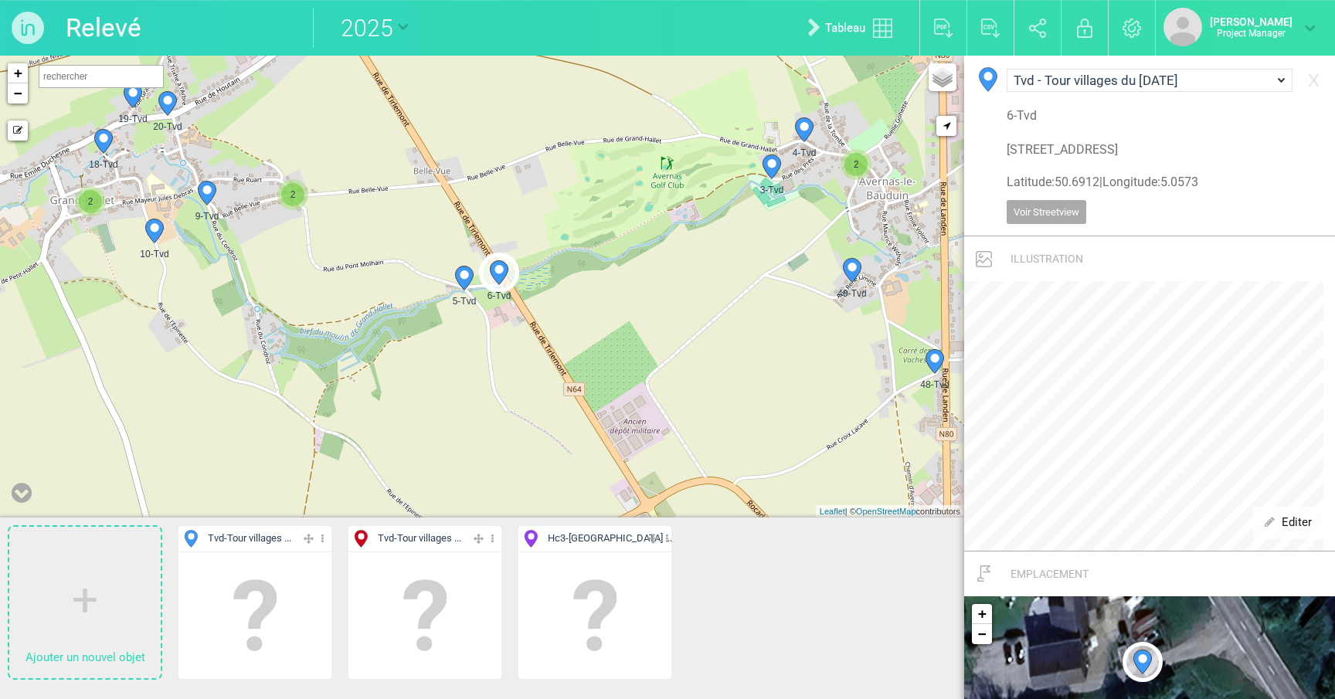
click at [454, 281] on icon at bounding box center [464, 278] width 25 height 25
type input "[STREET_ADDRESS]"
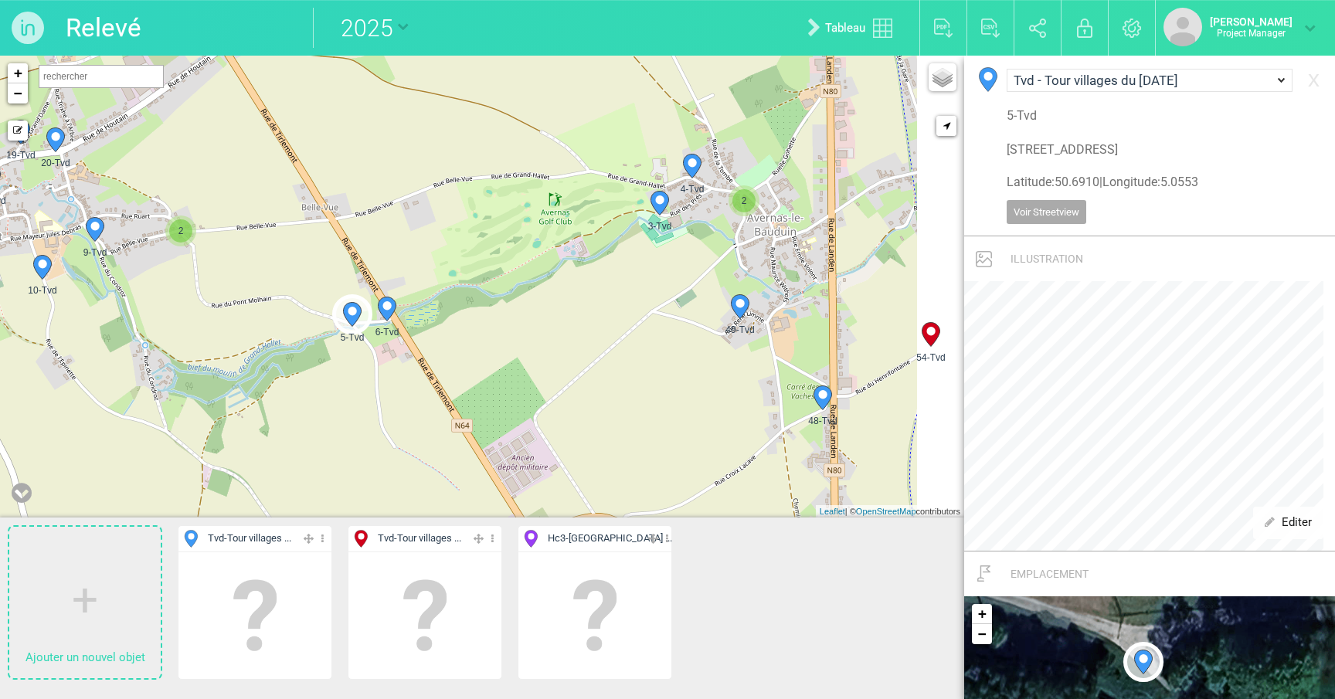
drag, startPoint x: 590, startPoint y: 339, endPoint x: 474, endPoint y: 373, distance: 120.0
click at [474, 373] on div "2 3-Tvd 4-Tvd 5-Tvd 6-Tvd 2 9-Tvd 10-Tvd 12-Tvd 2" at bounding box center [482, 287] width 964 height 462
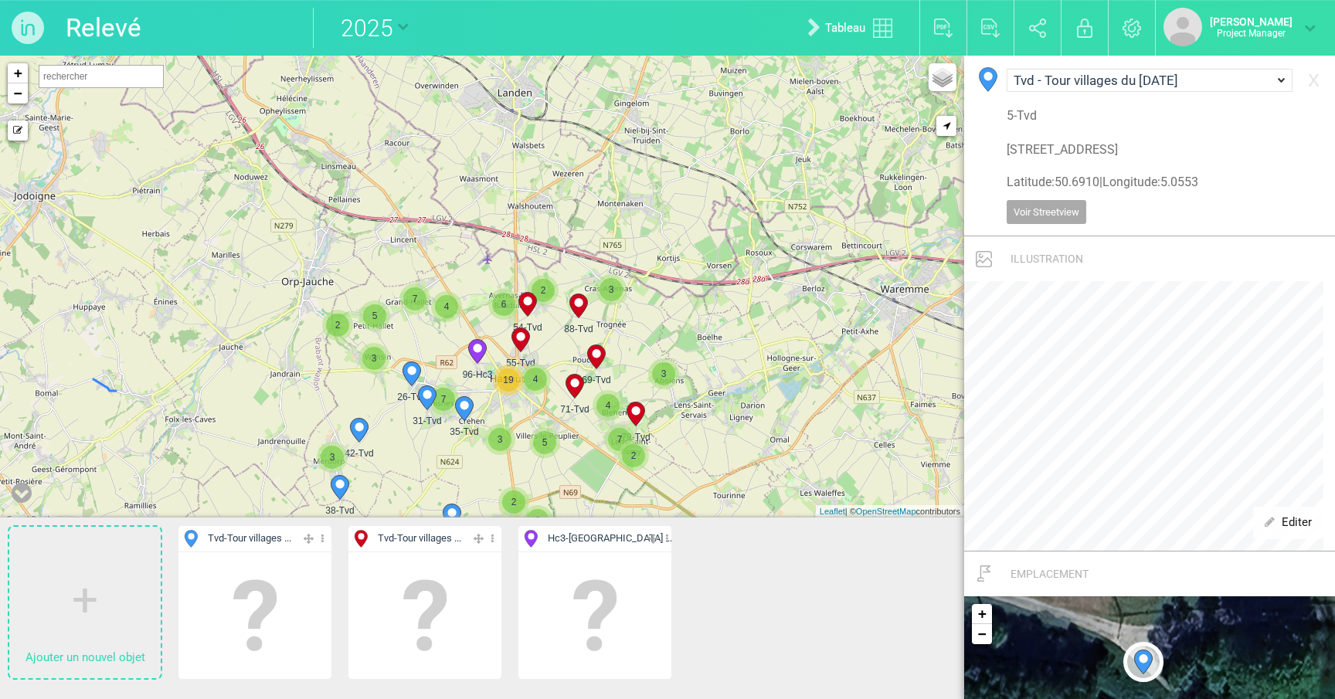
click at [27, 19] on img at bounding box center [28, 28] width 56 height 56
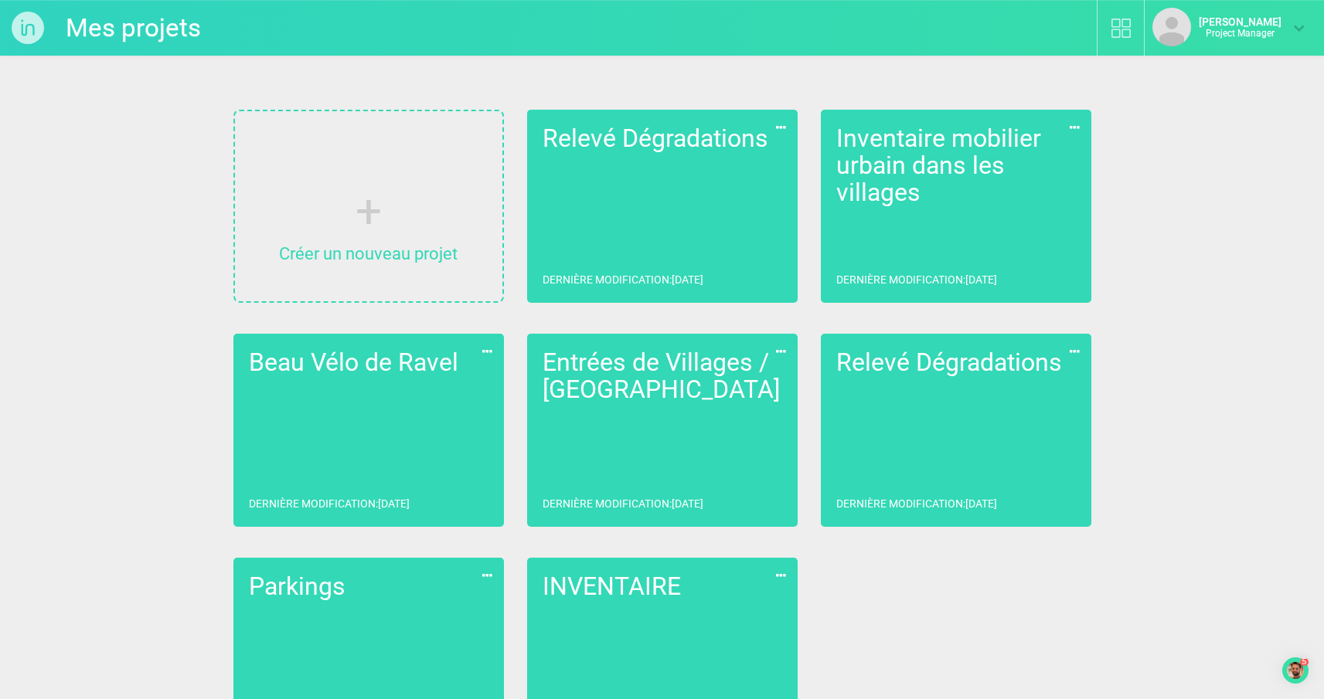
click at [960, 230] on link "Inventaire mobilier urbain dans les villages Dernière modification : [DATE]" at bounding box center [956, 206] width 270 height 193
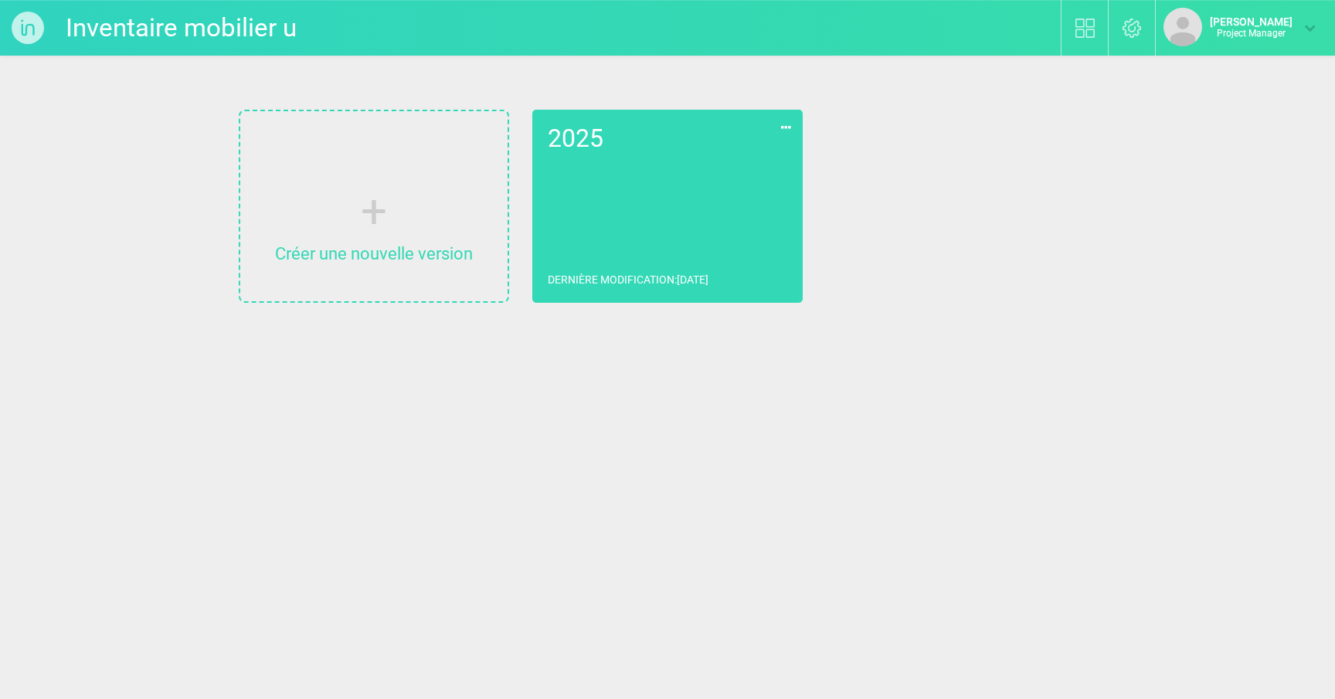
click at [602, 199] on link "2025 Dernière modification : [DATE]" at bounding box center [667, 206] width 270 height 193
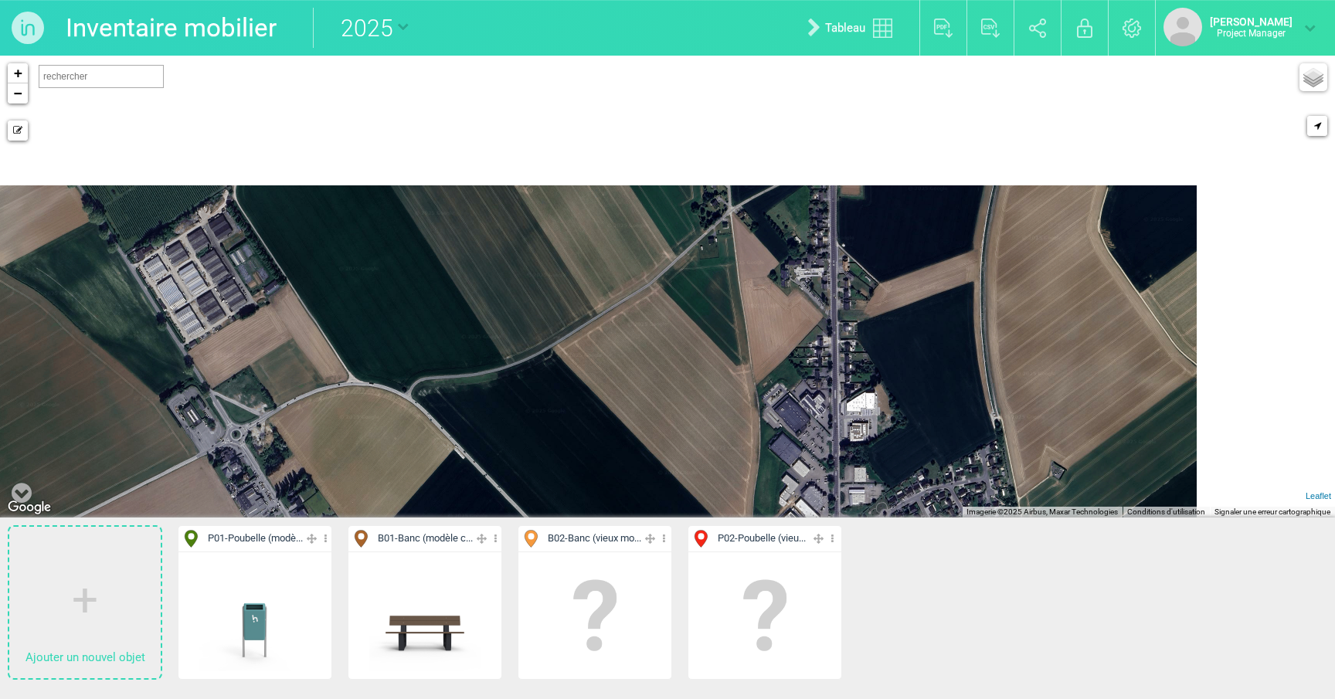
drag, startPoint x: 736, startPoint y: 293, endPoint x: 603, endPoint y: 442, distance: 200.3
click at [603, 442] on div "244-P02 155-P01 162-P01 154-B02 161-B01 2 205-B02" at bounding box center [667, 287] width 1335 height 462
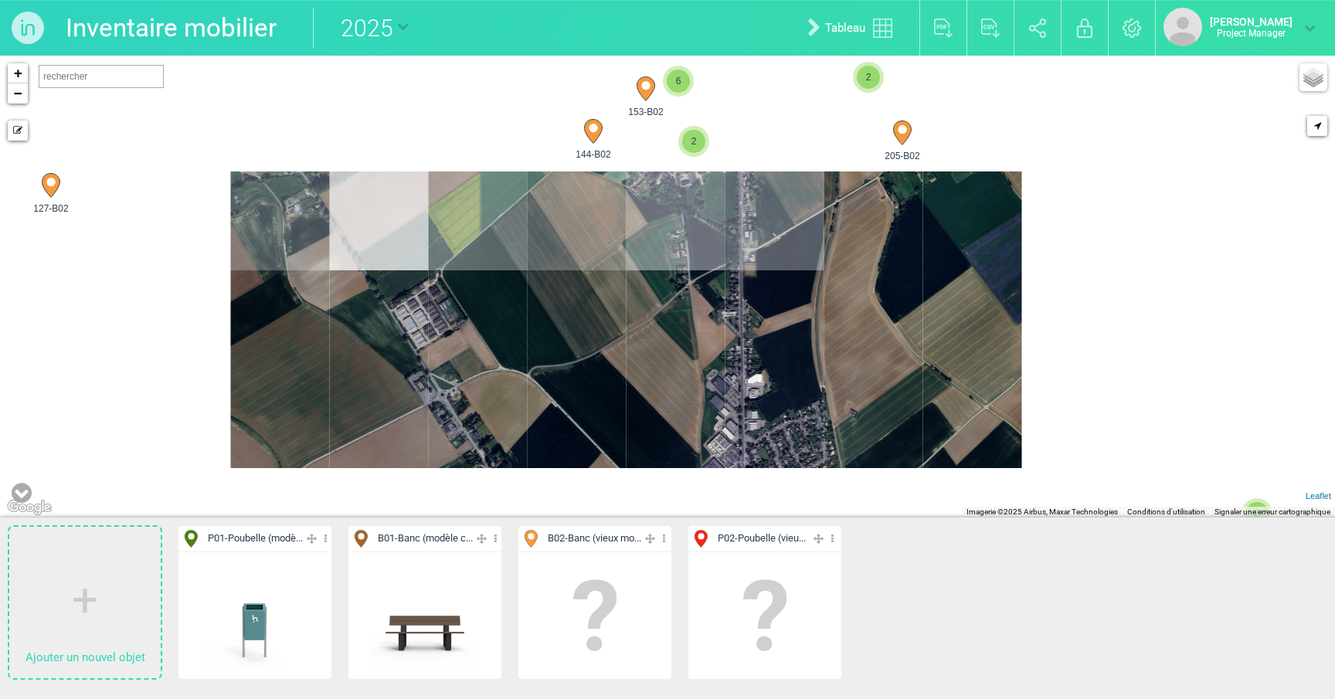
click at [643, 96] on icon at bounding box center [646, 89] width 18 height 24
select select "19033"
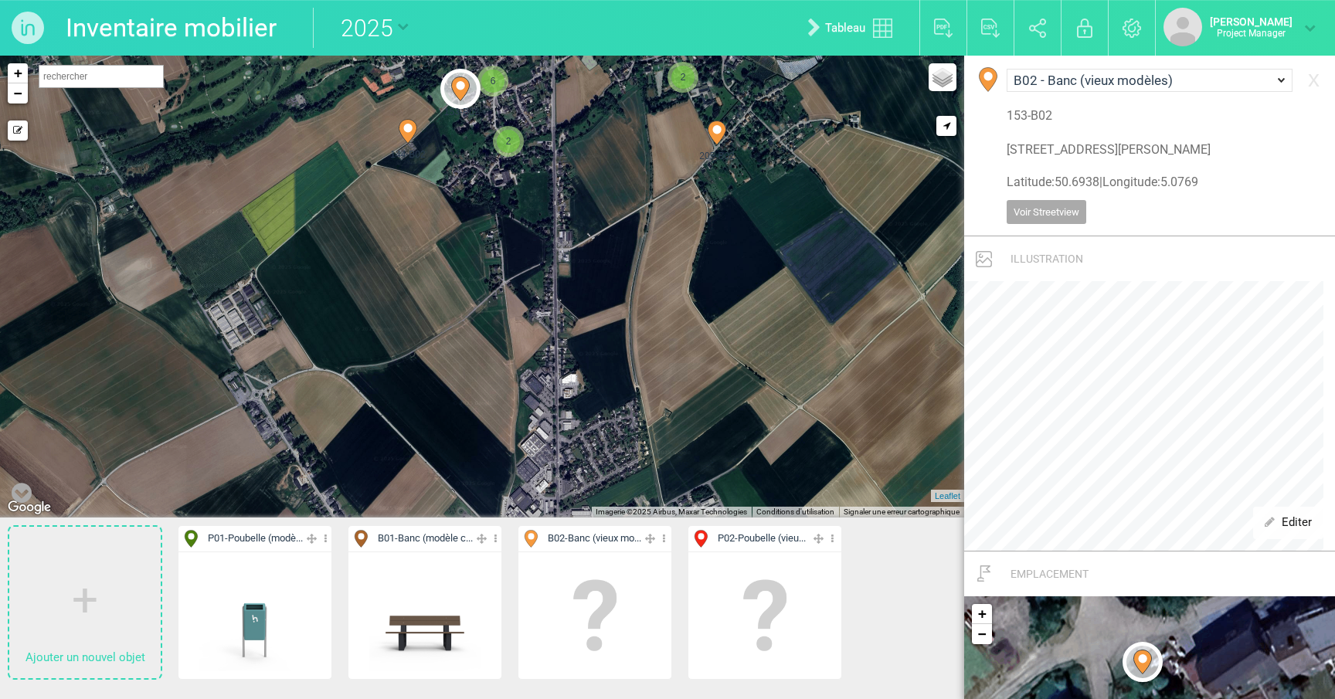
click at [505, 139] on span "2" at bounding box center [508, 141] width 23 height 23
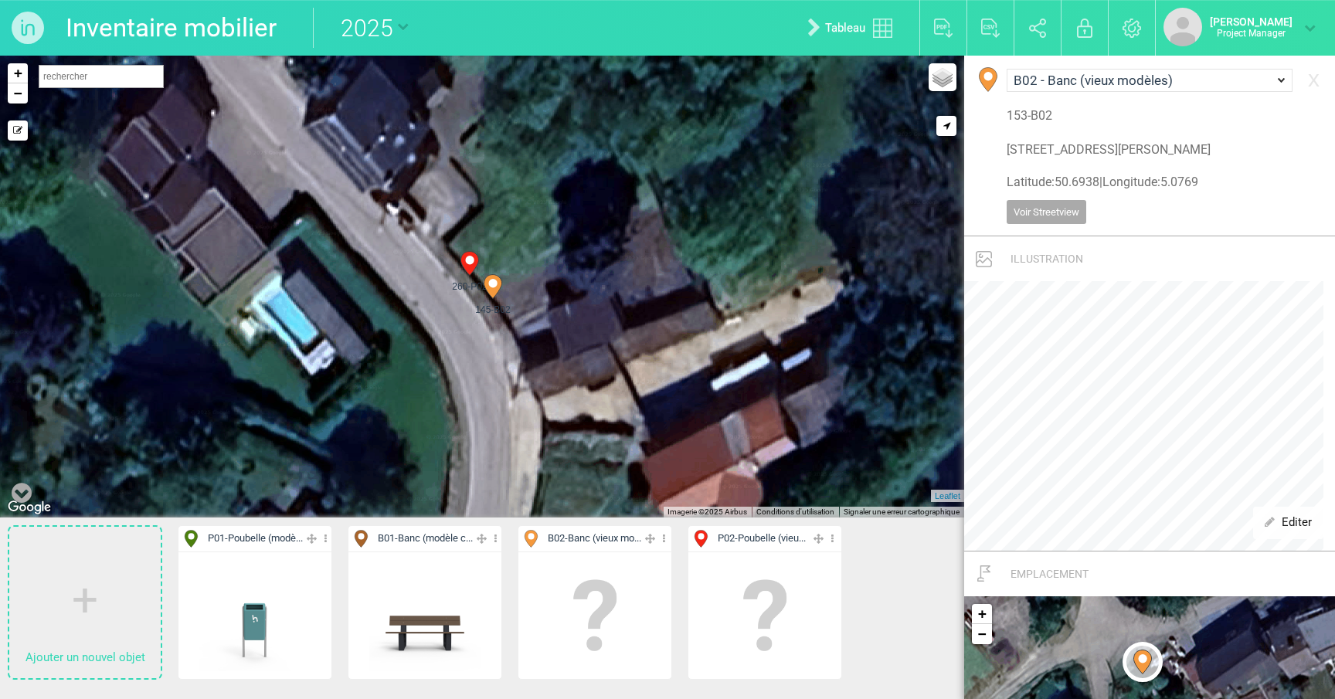
click at [485, 289] on icon at bounding box center [493, 286] width 25 height 25
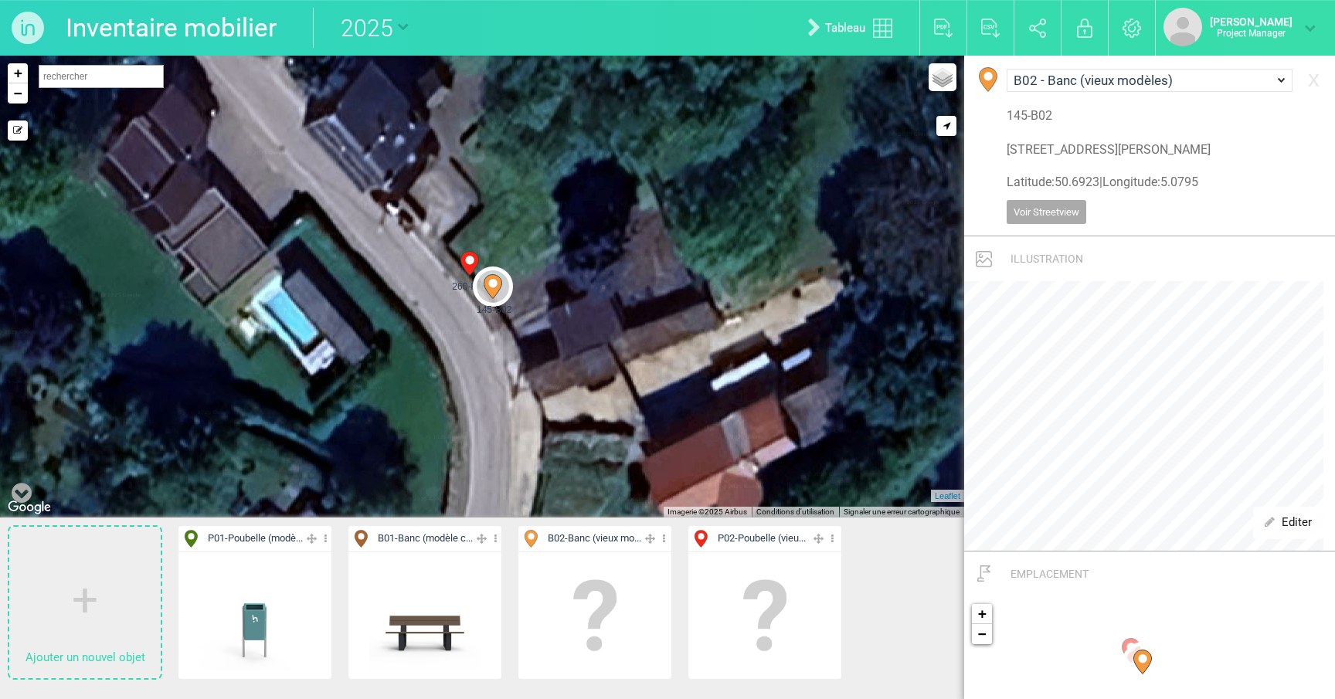
type input "[STREET_ADDRESS][PERSON_NAME]"
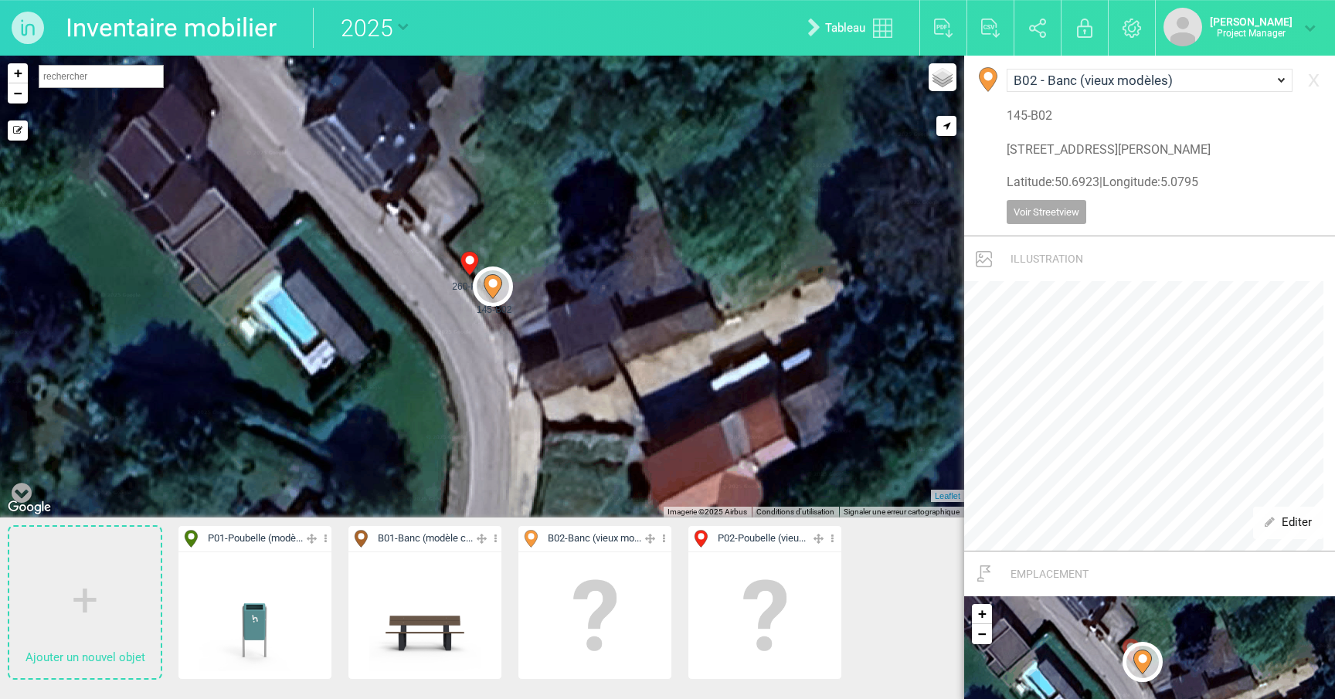
click at [474, 264] on icon at bounding box center [469, 264] width 18 height 24
select select "19191"
type input "[STREET_ADDRESS][PERSON_NAME]"
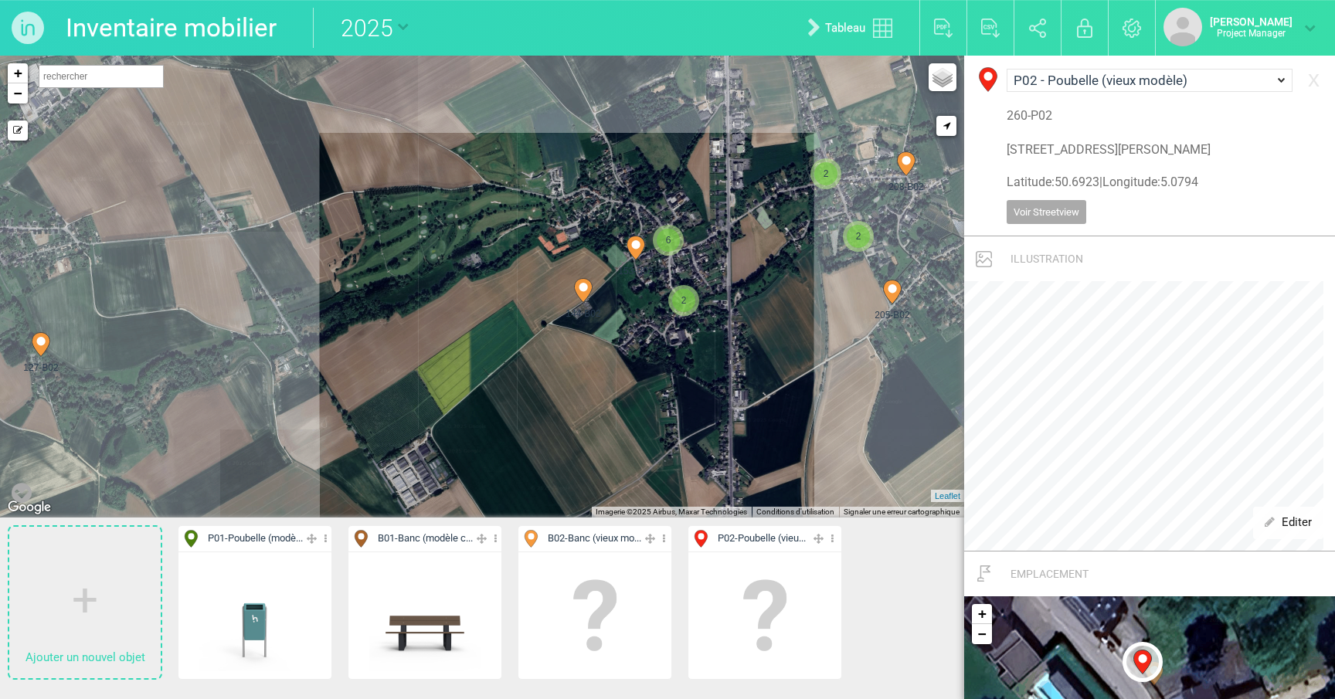
drag, startPoint x: 810, startPoint y: 386, endPoint x: 694, endPoint y: 452, distance: 133.9
click at [714, 382] on div "208-B02 224-P02 209-B02 205-B02 153-B02 144-B02 2" at bounding box center [482, 287] width 964 height 462
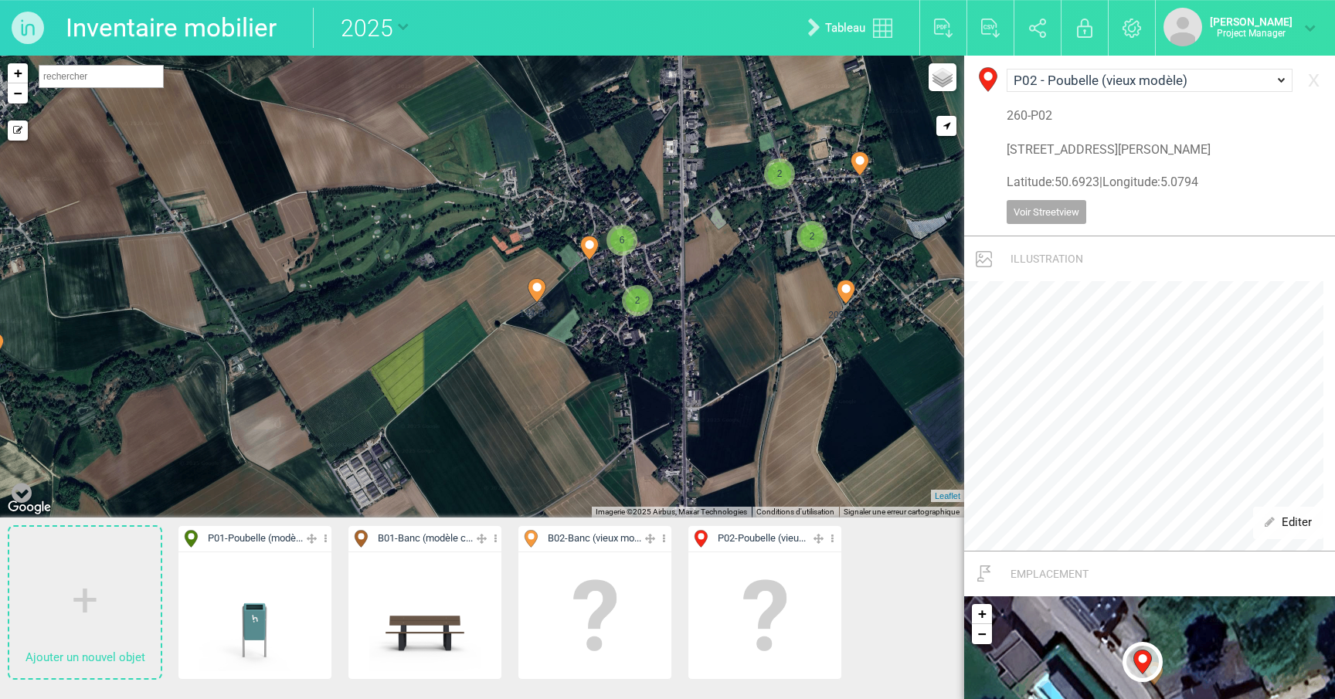
click at [664, 539] on icon at bounding box center [664, 539] width 10 height 18
click at [607, 619] on li "Aff. uniquement" at bounding box center [594, 617] width 153 height 24
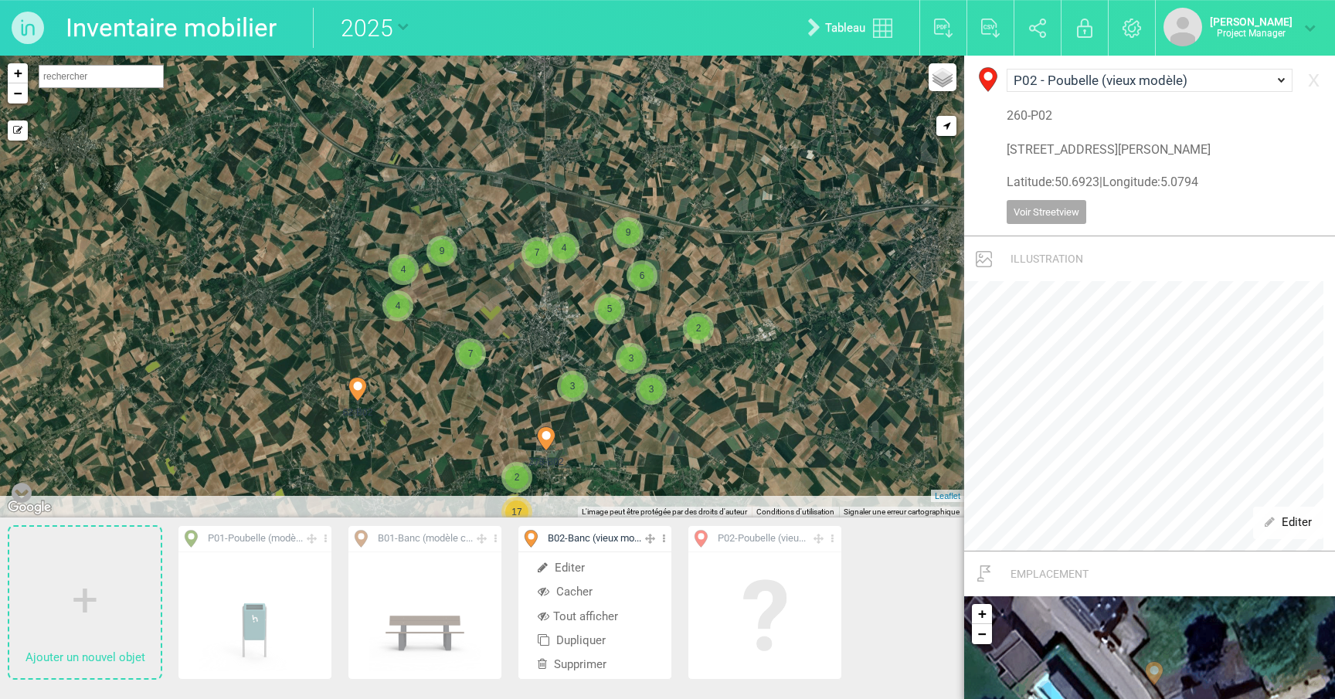
drag, startPoint x: 676, startPoint y: 437, endPoint x: 544, endPoint y: 326, distance: 172.7
click at [544, 326] on div "4 4 7 4 9 2 17 2 9 6 3 5 3 3 7 62-B02 278-B02 + − Mode dessin Google Maps Roads…" at bounding box center [482, 287] width 964 height 462
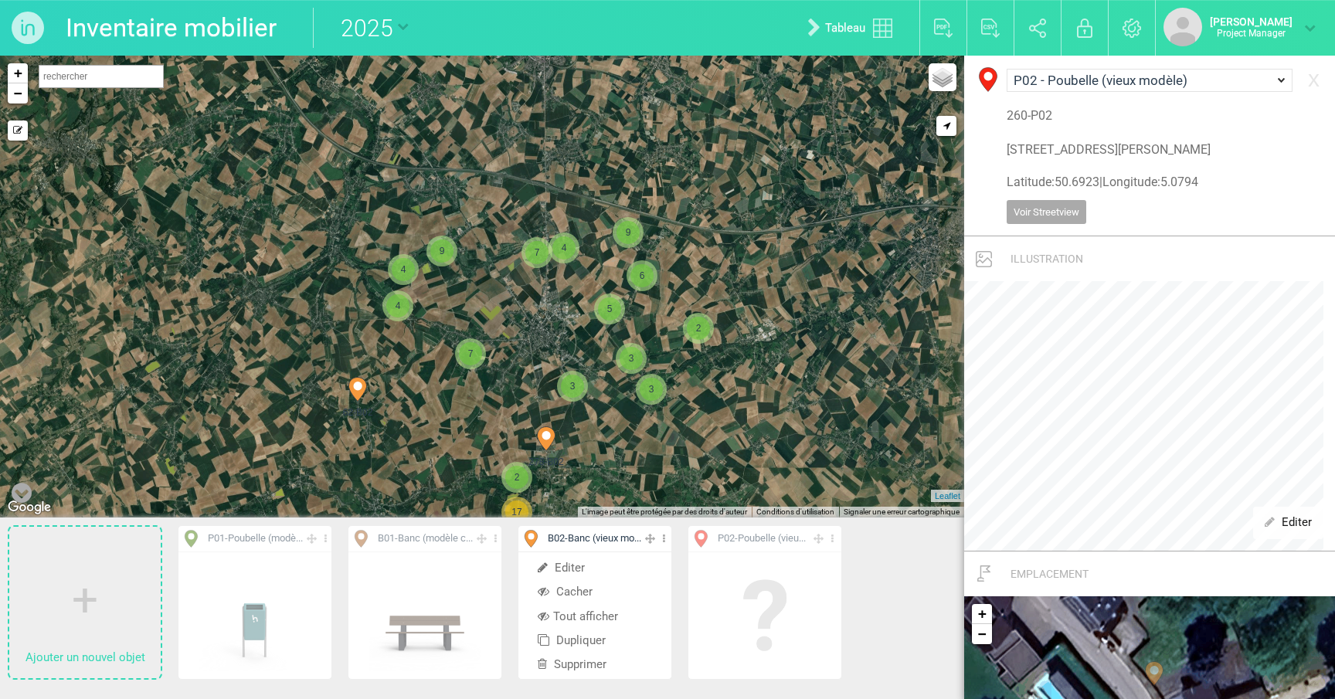
click at [876, 31] on link "Tableau" at bounding box center [854, 27] width 116 height 49
select select "19191"
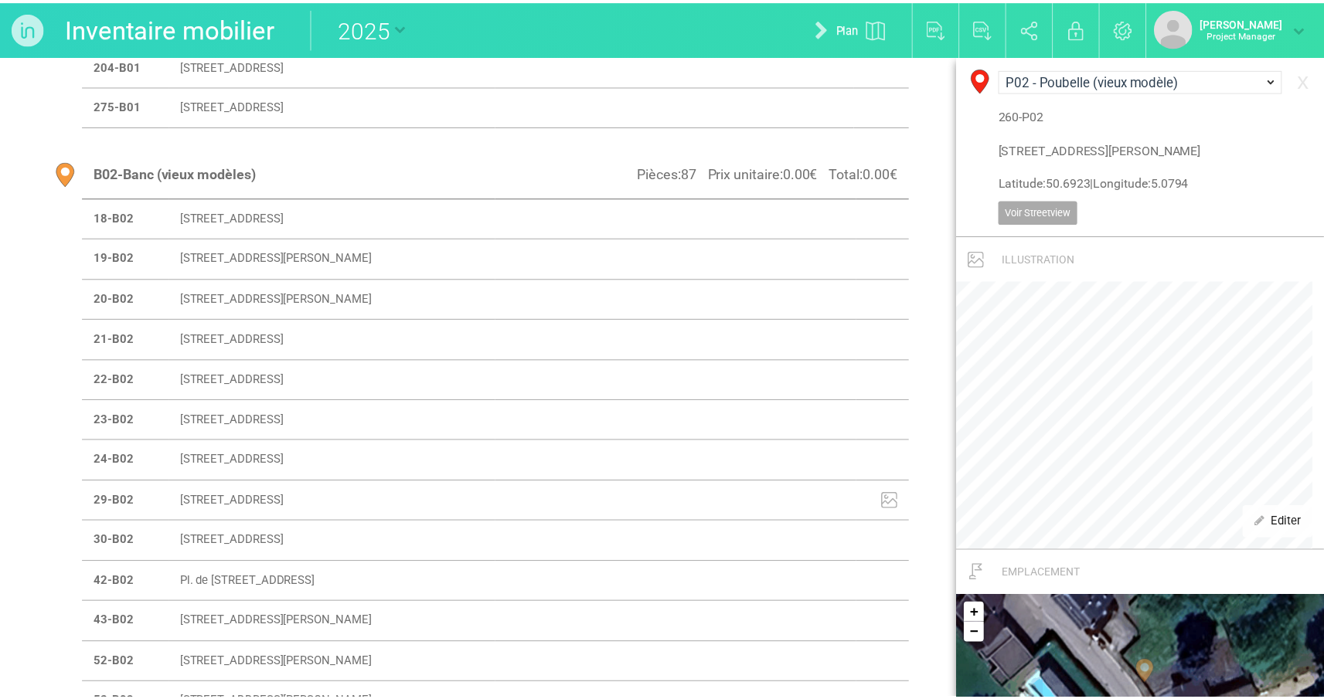
scroll to position [2857, 0]
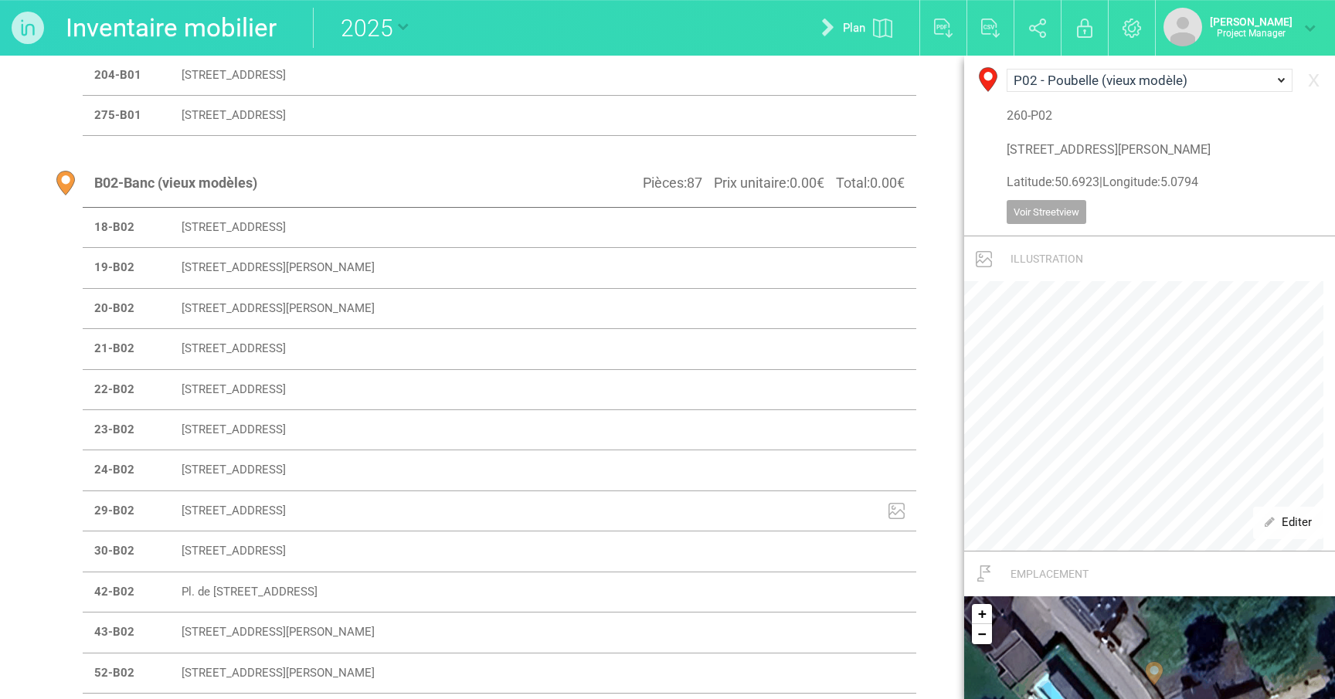
click at [584, 161] on th "Pièces : 87 Prix unitaire : 0.00 € Total : 0.00 €" at bounding box center [707, 183] width 416 height 48
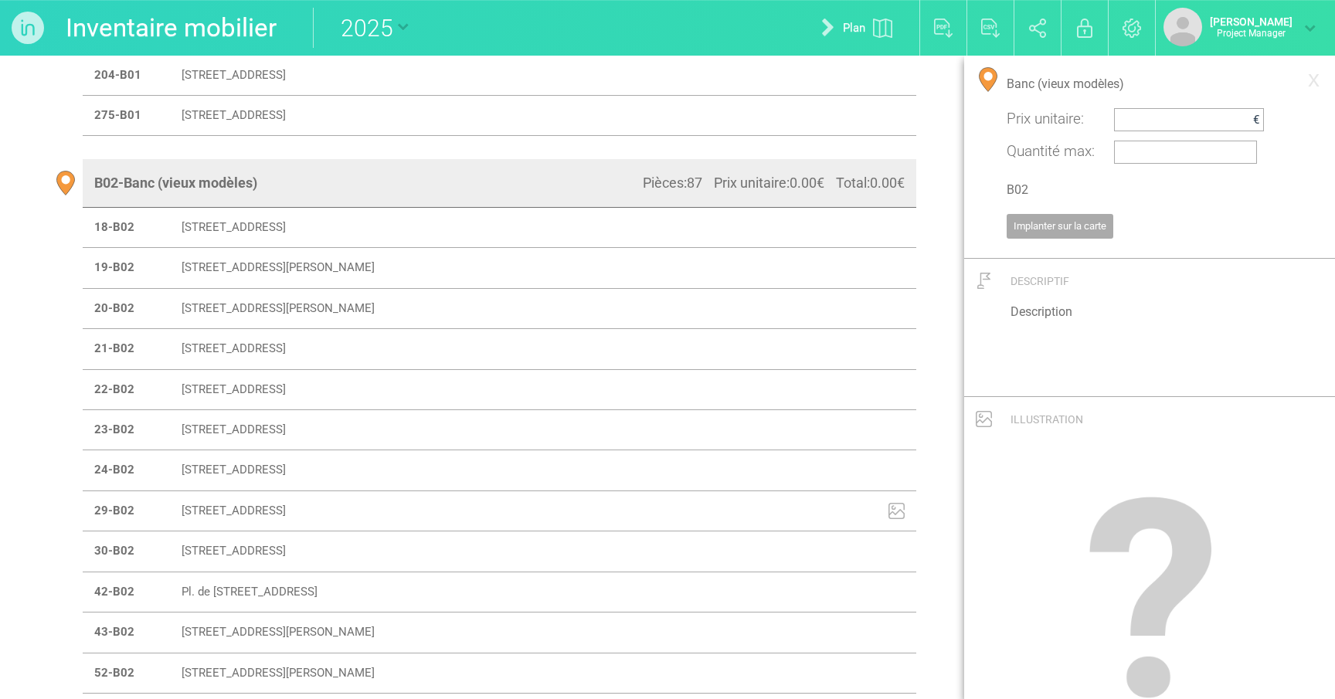
click at [857, 25] on link "Plan" at bounding box center [857, 27] width 110 height 49
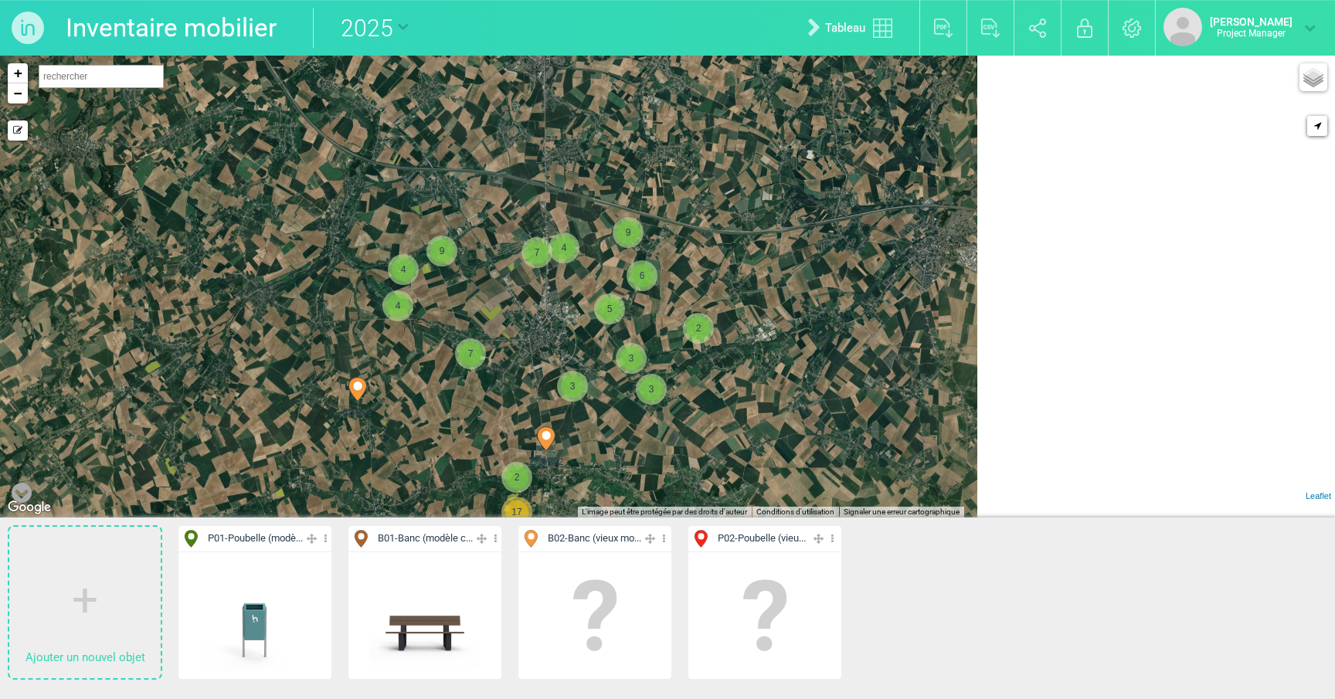
click at [22, 22] on img at bounding box center [28, 28] width 56 height 56
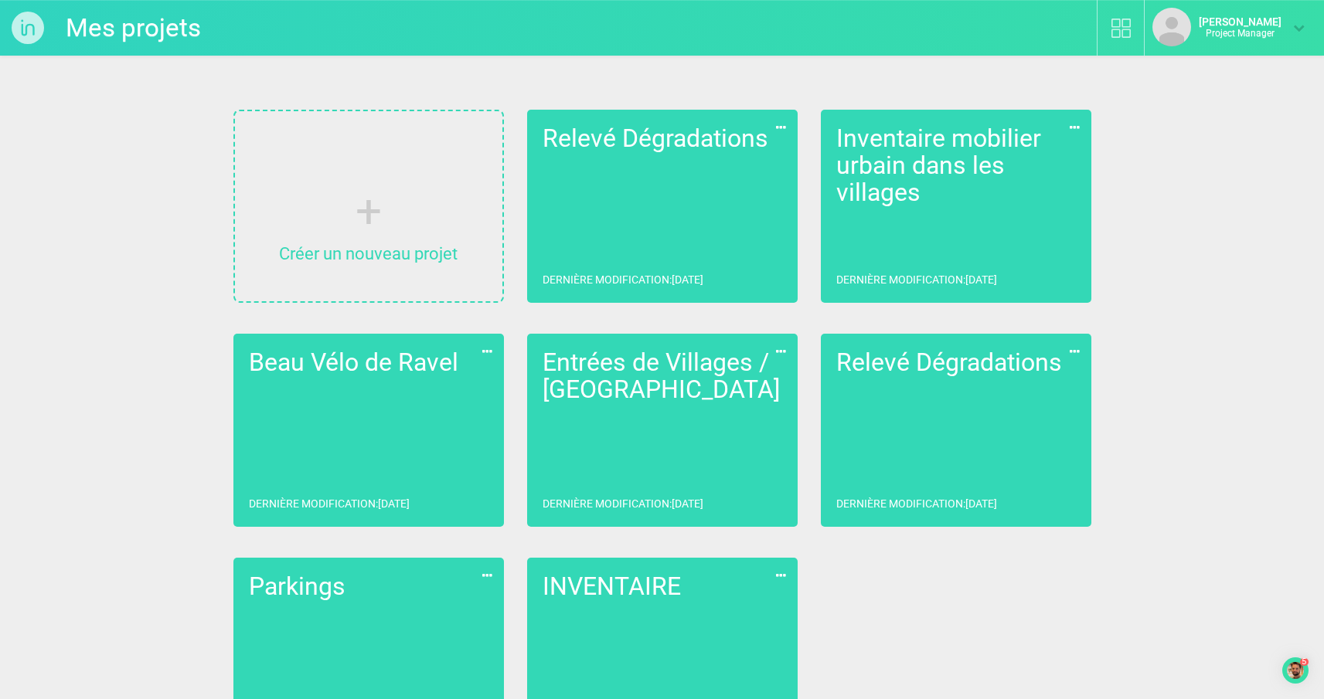
click at [365, 435] on link "[PERSON_NAME] [PERSON_NAME] Dernière modification : [DATE]" at bounding box center [368, 430] width 270 height 193
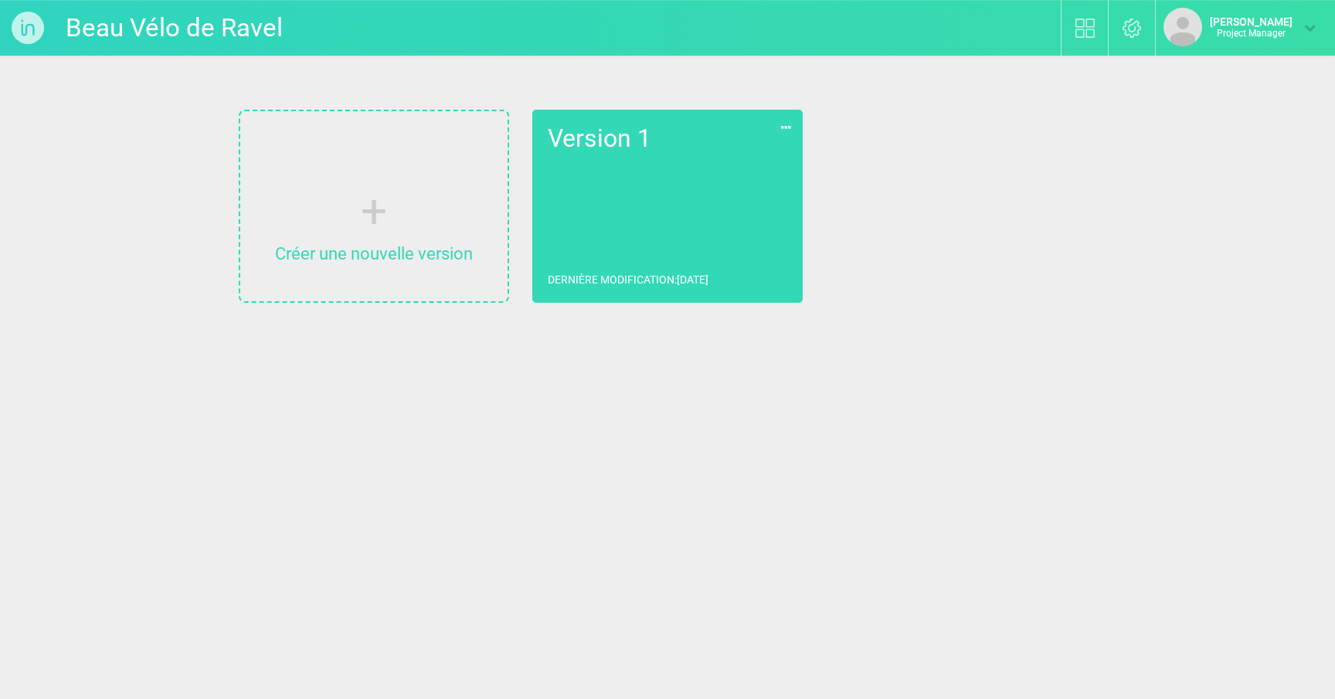
click at [634, 219] on link "Version 1 Dernière modification : [DATE]" at bounding box center [667, 206] width 270 height 193
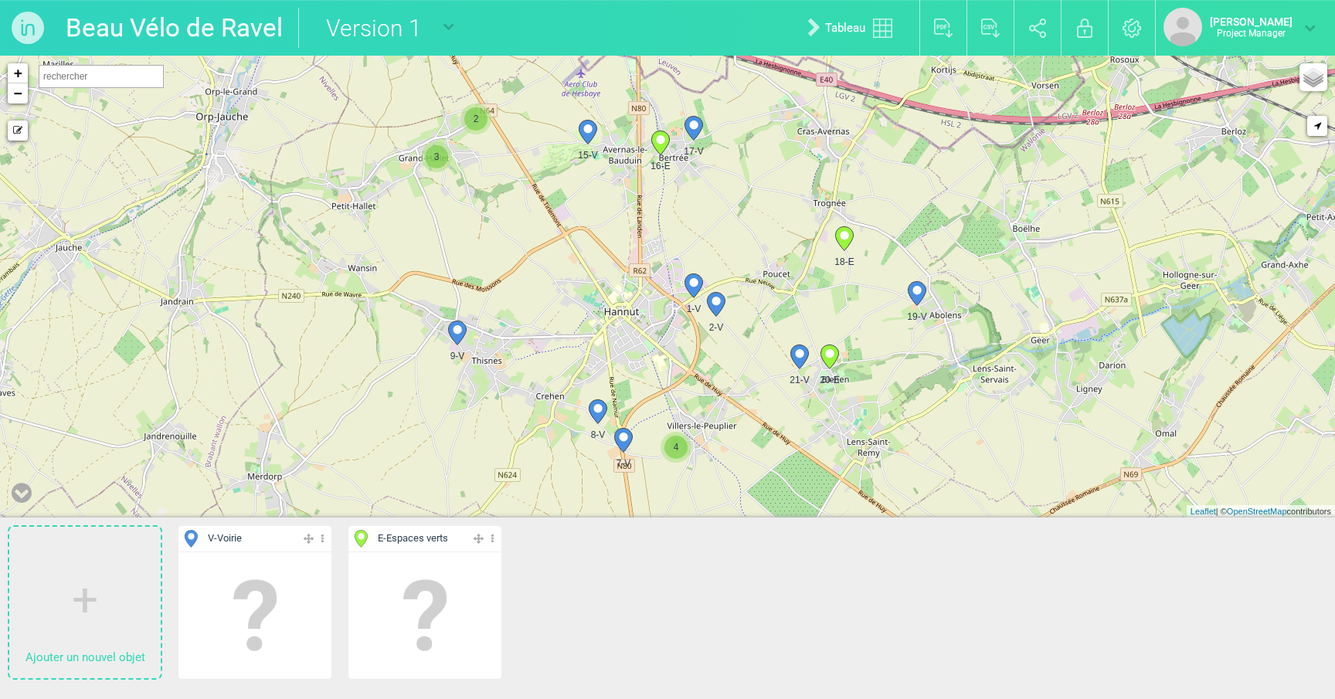
click at [693, 108] on div "9-V 2 3 21-V 20-E 19-V 4" at bounding box center [667, 287] width 1335 height 462
click at [692, 123] on circle at bounding box center [693, 125] width 8 height 8
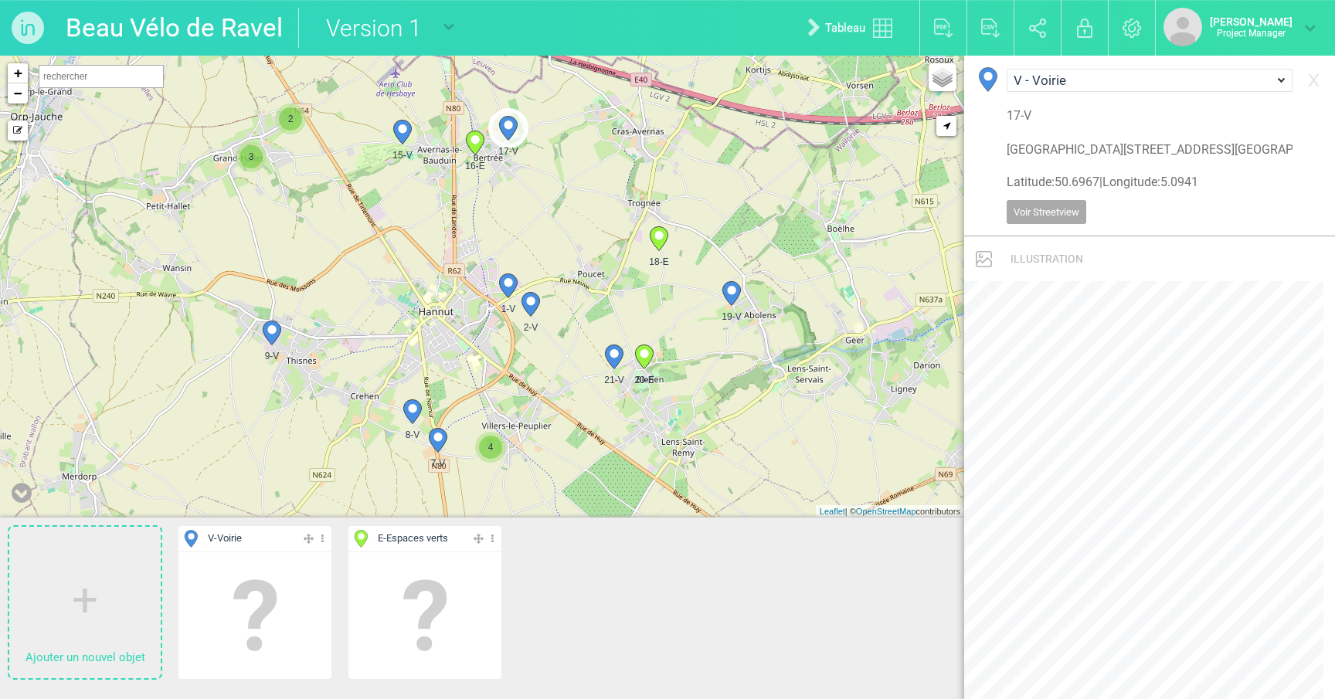
click at [477, 142] on circle at bounding box center [475, 139] width 8 height 8
select select "17619"
type input "[STREET_ADDRESS]"
click at [532, 315] on icon at bounding box center [530, 304] width 25 height 25
select select "17618"
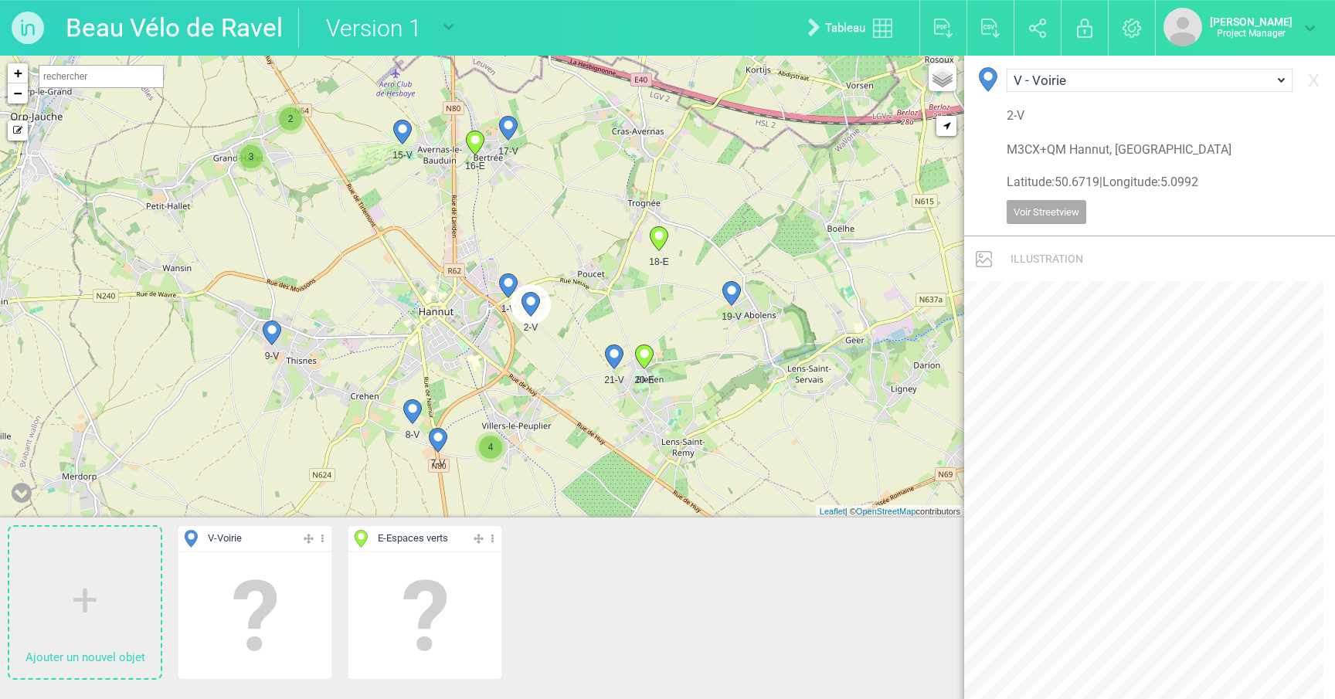
click at [610, 352] on icon at bounding box center [614, 357] width 18 height 24
type input "[STREET_ADDRESS]"
click at [29, 33] on img at bounding box center [28, 28] width 56 height 56
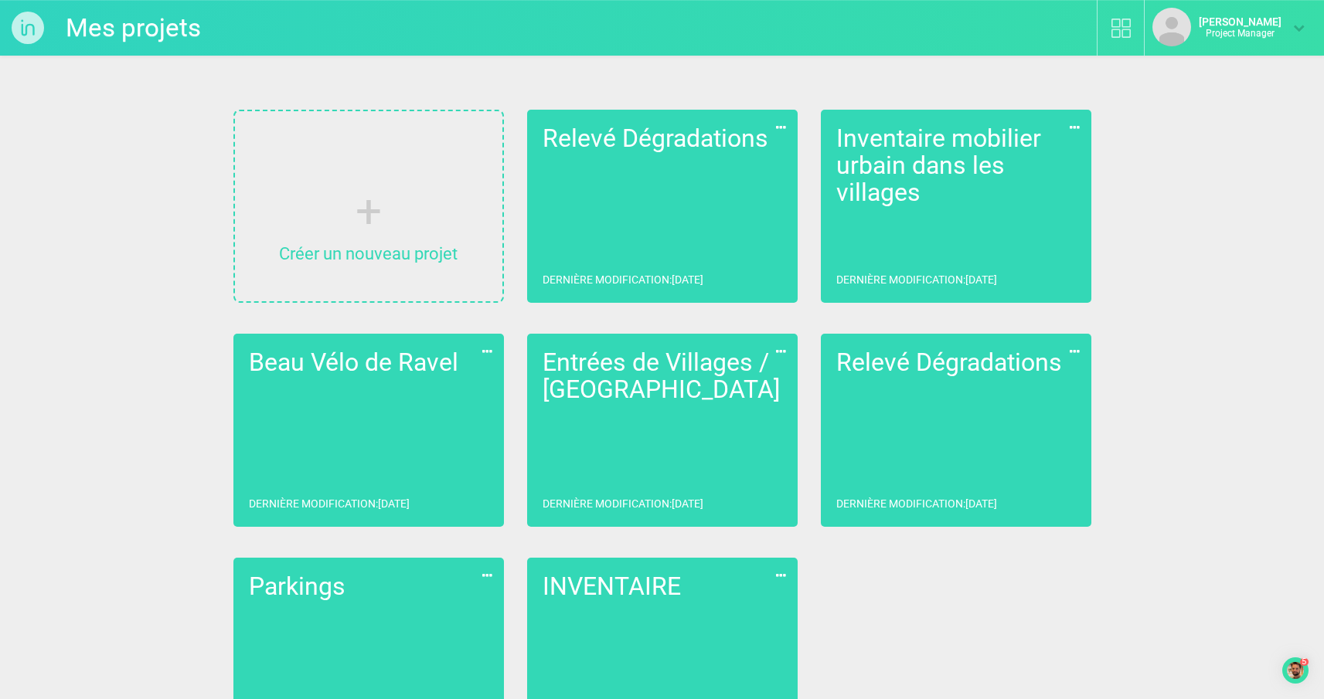
click at [683, 433] on link "Entrées de Villages / [GEOGRAPHIC_DATA] Dernière modification : [DATE]" at bounding box center [662, 430] width 270 height 193
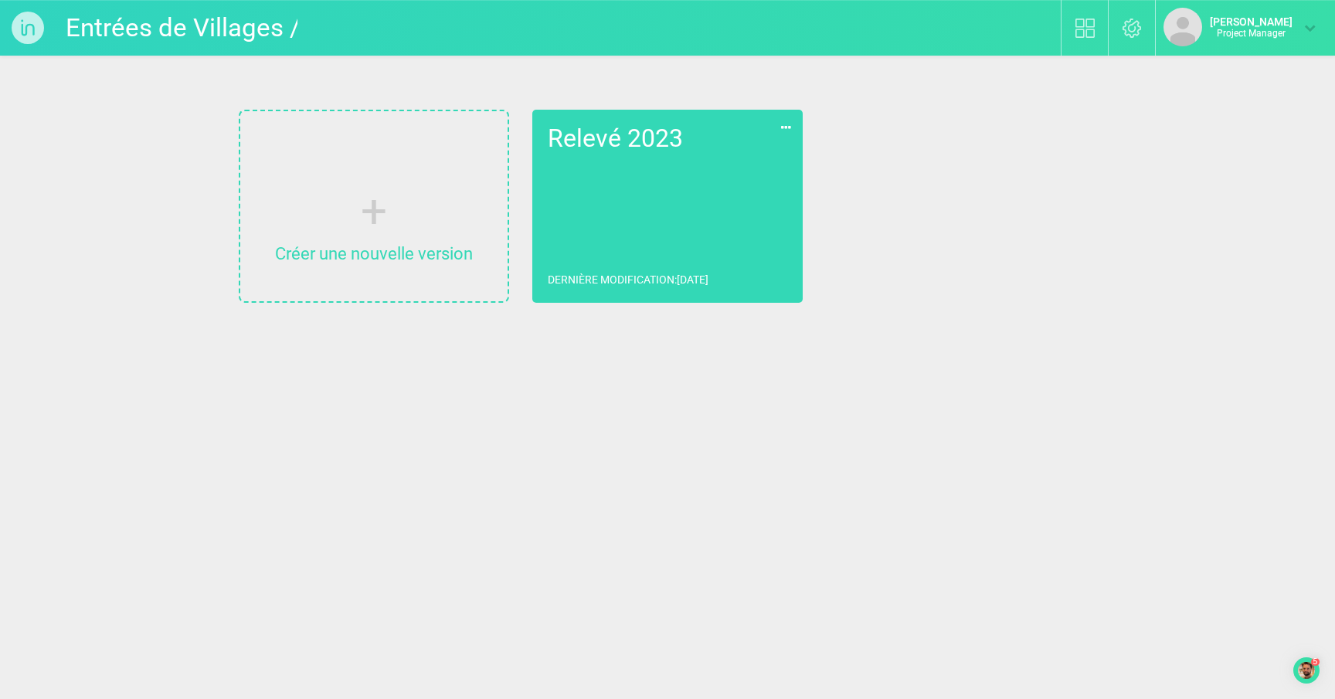
click at [689, 192] on link "Relevé 2023 Dernière modification : [DATE]" at bounding box center [667, 206] width 270 height 193
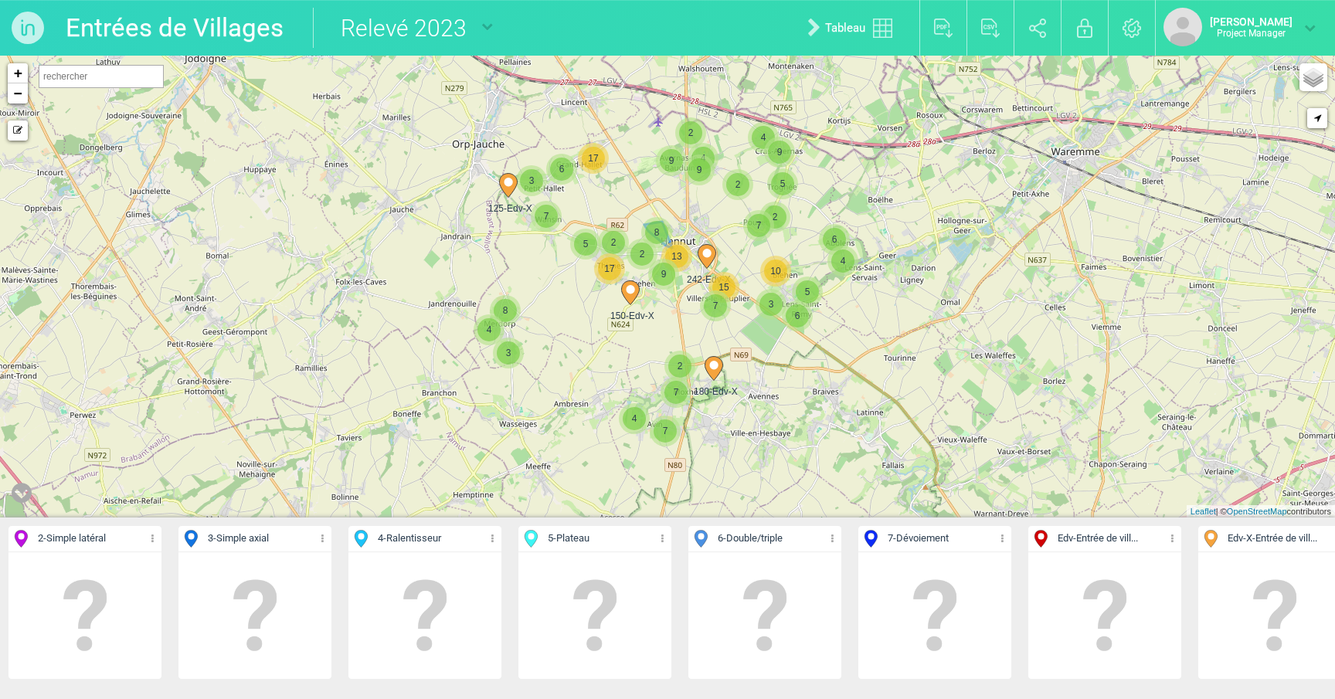
click at [656, 220] on div "8" at bounding box center [656, 232] width 31 height 31
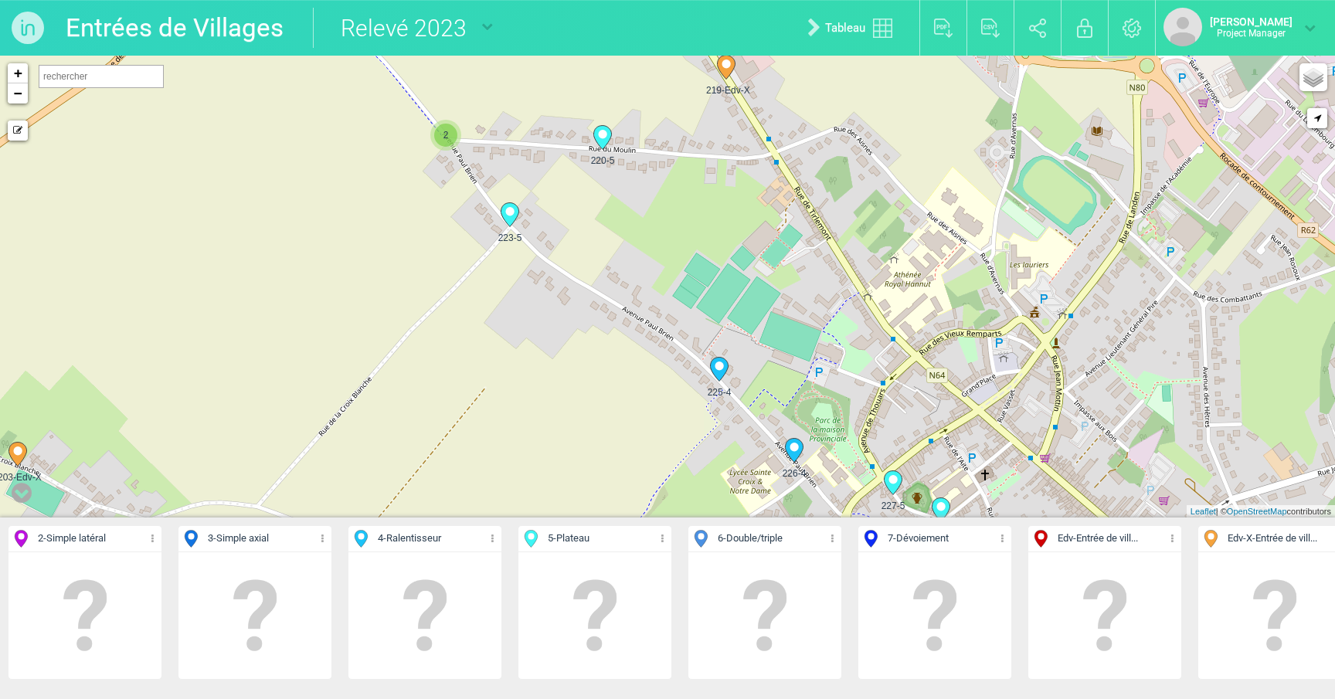
click at [614, 138] on icon at bounding box center [602, 137] width 25 height 25
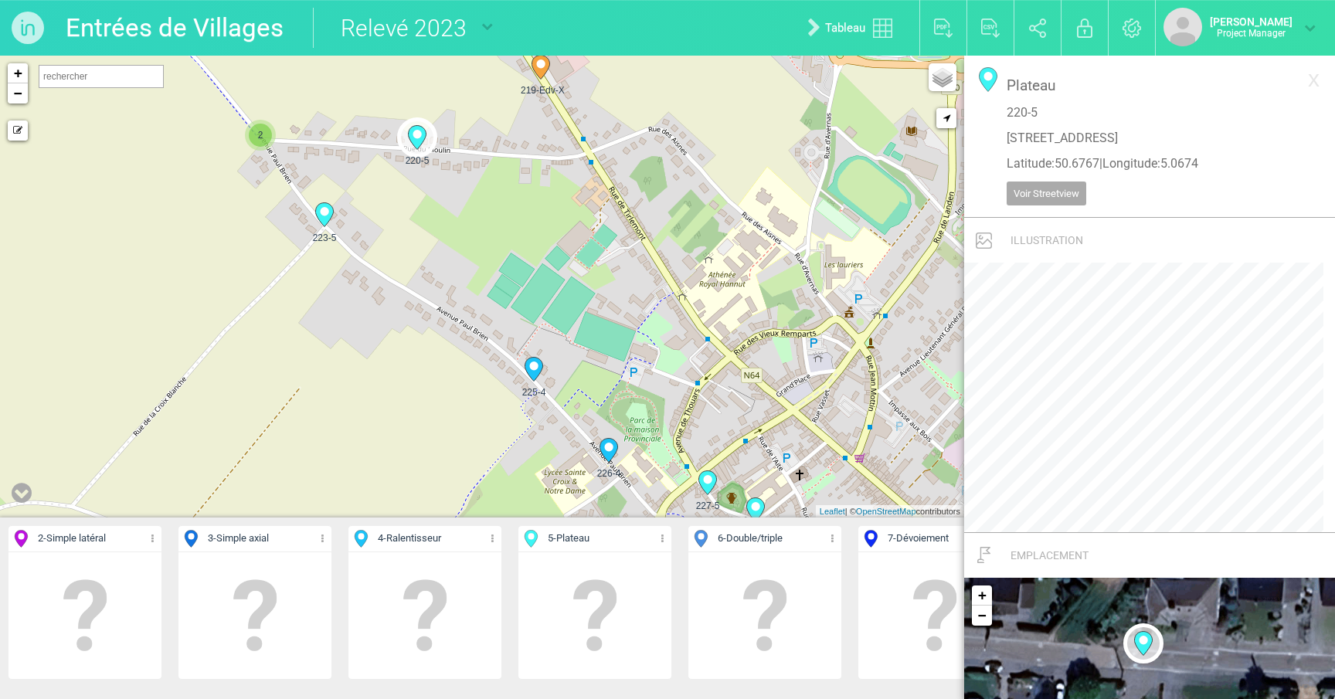
click at [316, 211] on icon at bounding box center [324, 215] width 18 height 24
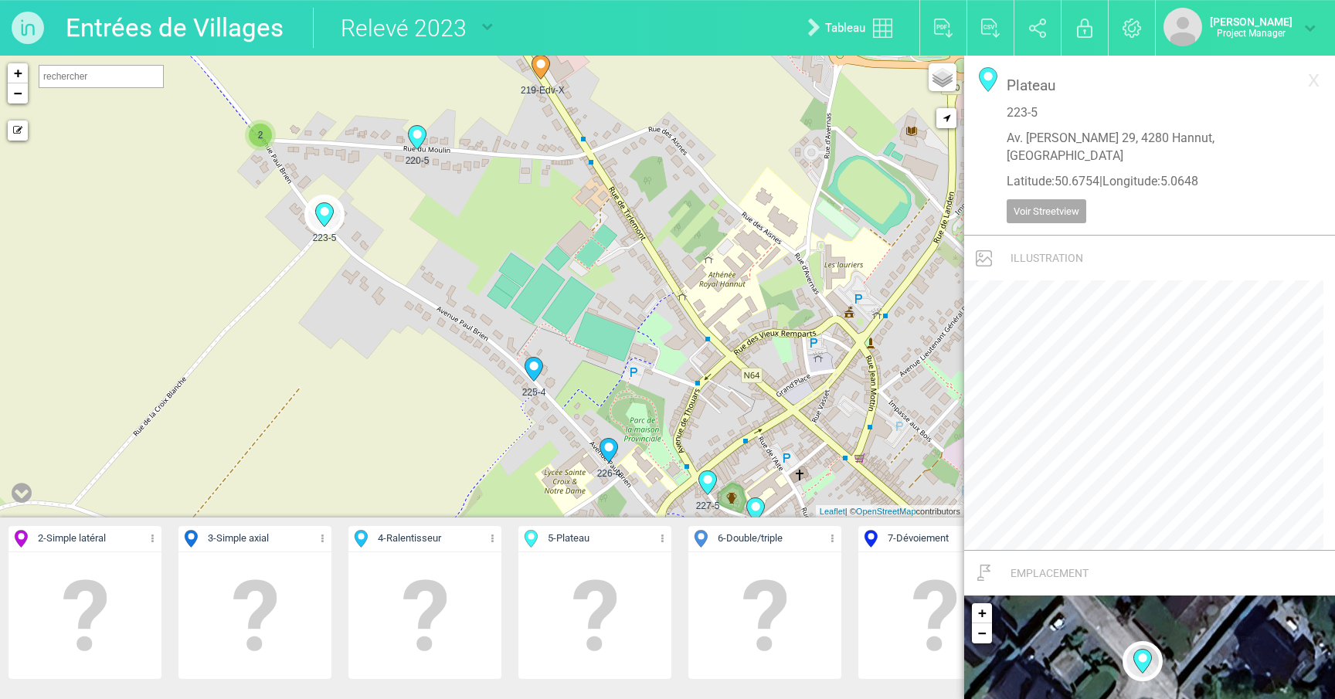
click at [534, 371] on icon at bounding box center [534, 370] width 18 height 24
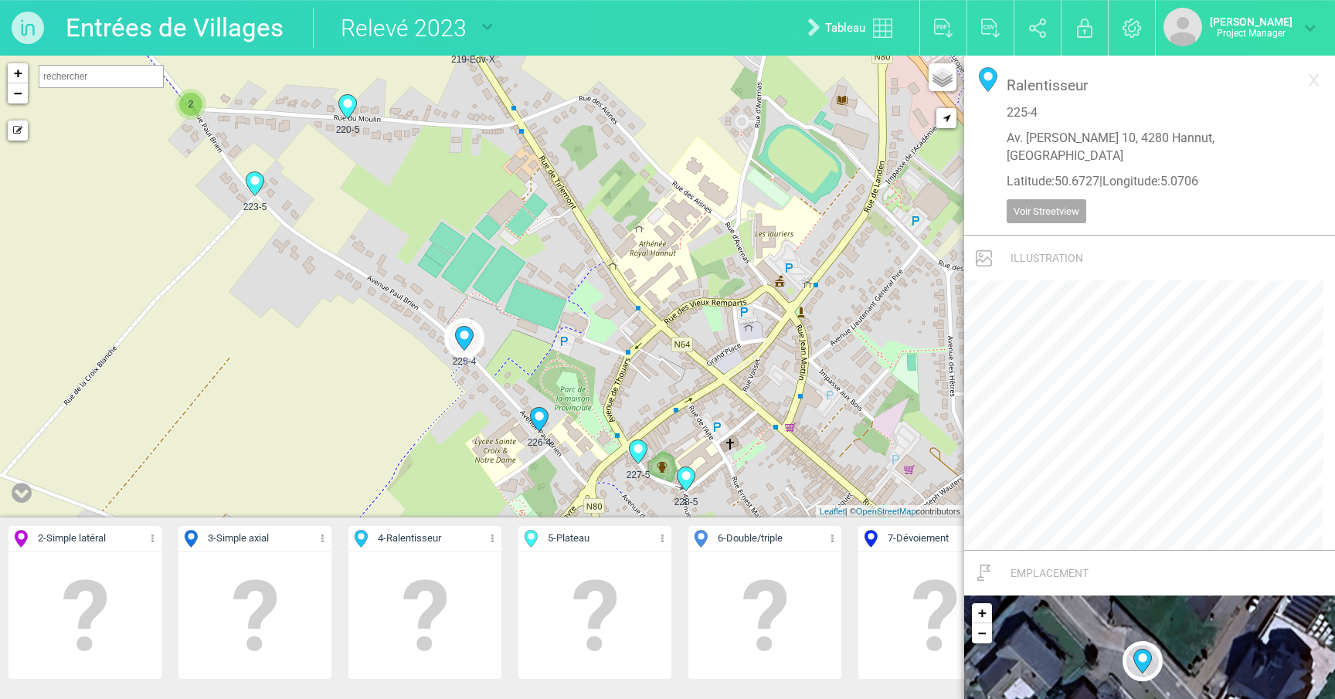
drag, startPoint x: 696, startPoint y: 314, endPoint x: 462, endPoint y: 234, distance: 247.3
click at [461, 223] on div "21-Edv 29-Edv-X 116-Edv-X 117-Edv 146-6 147-6 2 2" at bounding box center [482, 287] width 964 height 462
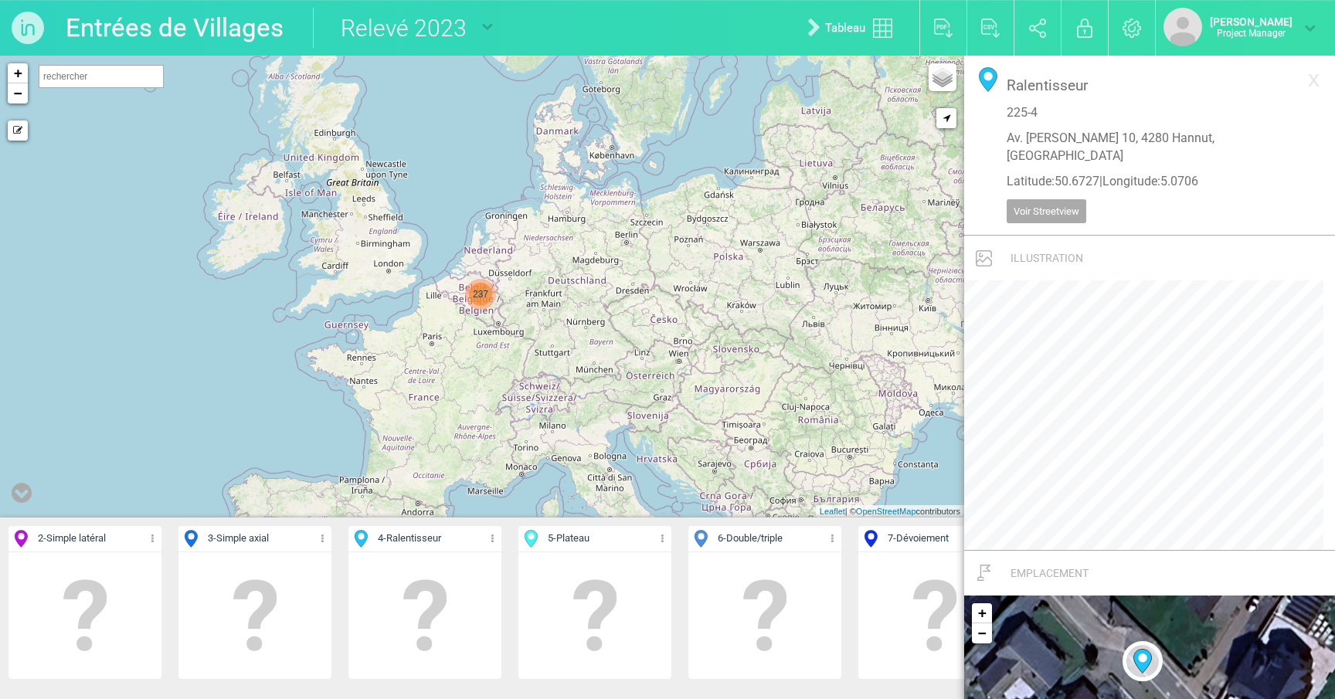
click at [486, 294] on span "237" at bounding box center [480, 294] width 23 height 23
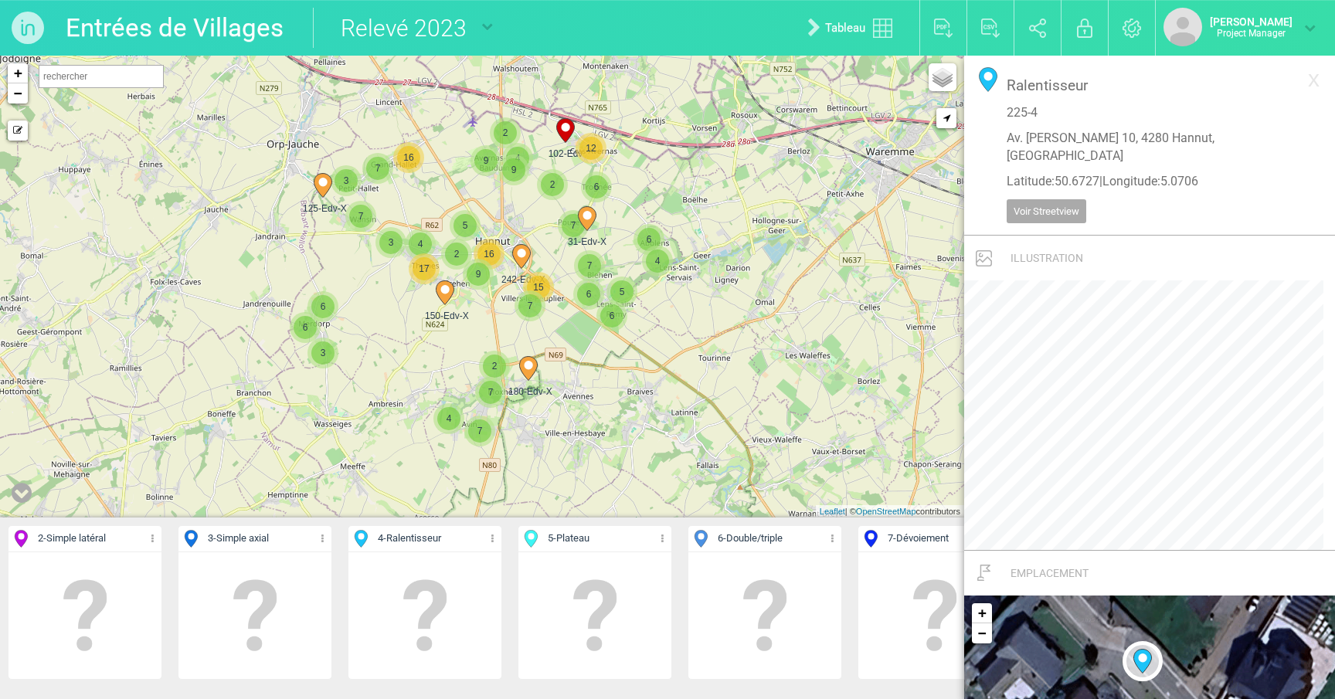
click at [32, 25] on img at bounding box center [28, 28] width 56 height 56
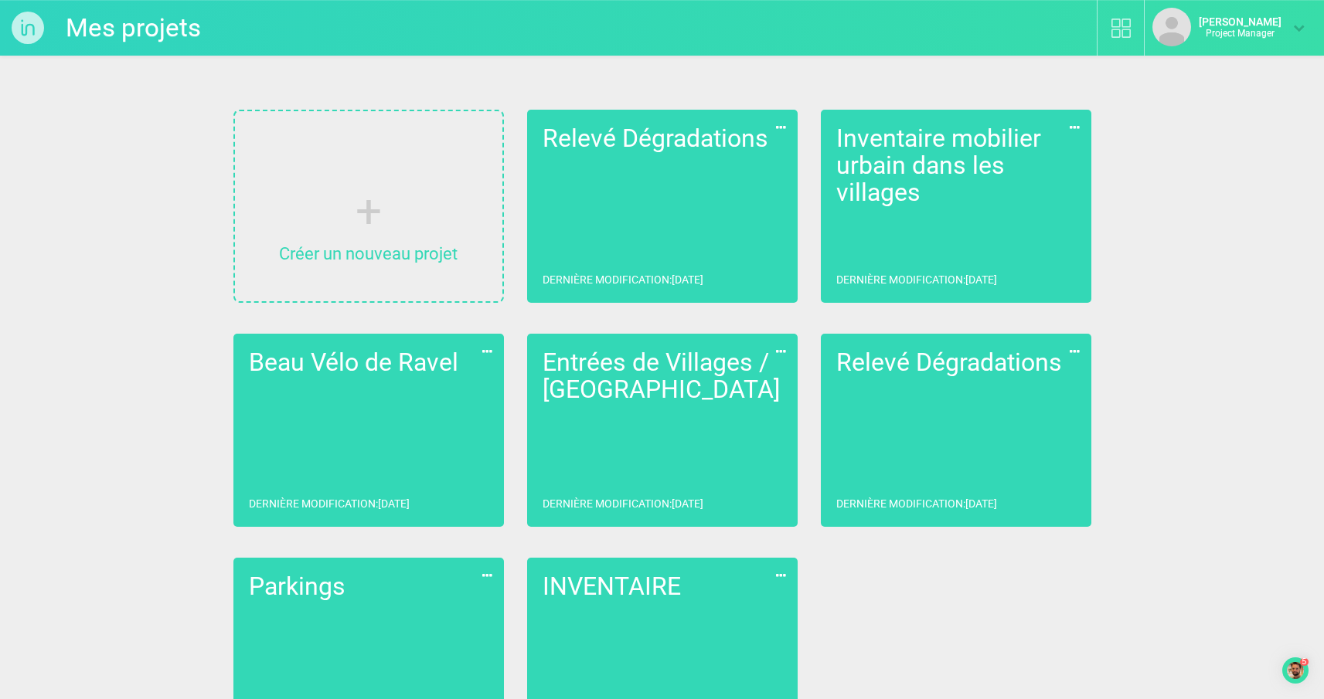
click at [1296, 27] on icon at bounding box center [1299, 28] width 12 height 12
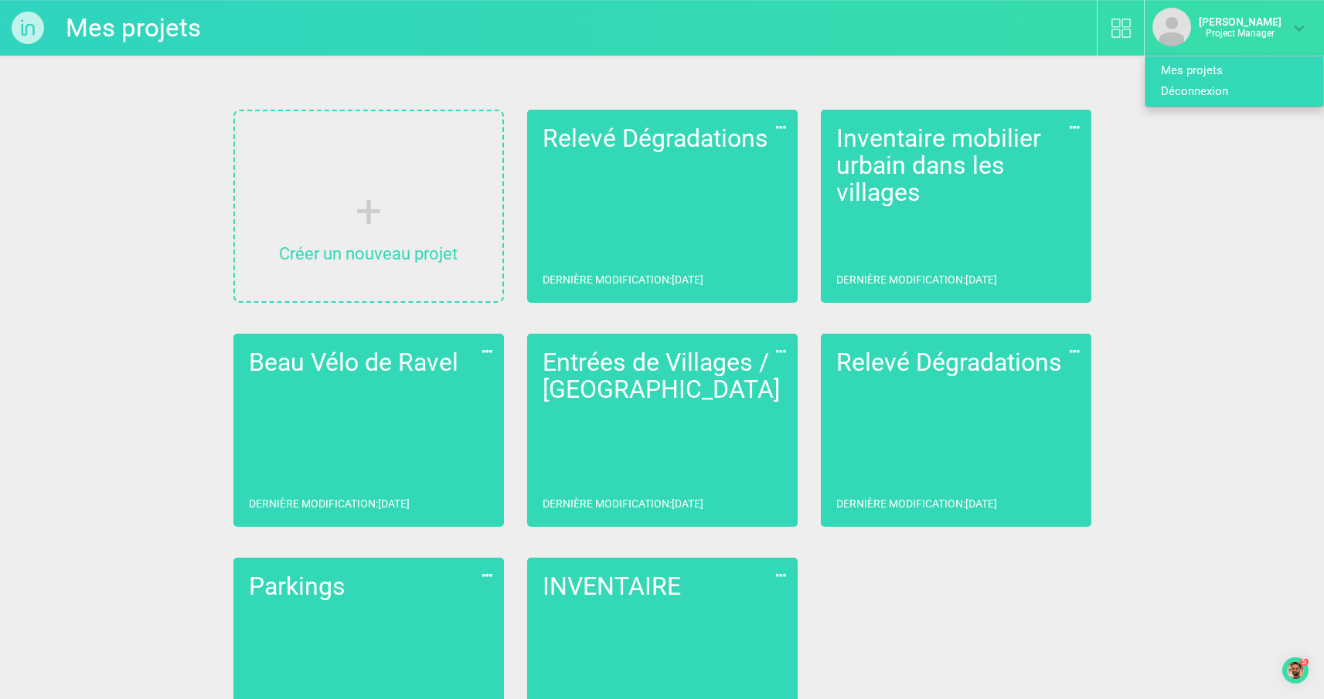
click at [1217, 96] on link "Déconnexion" at bounding box center [1228, 91] width 166 height 21
